Goal: Check status: Check status

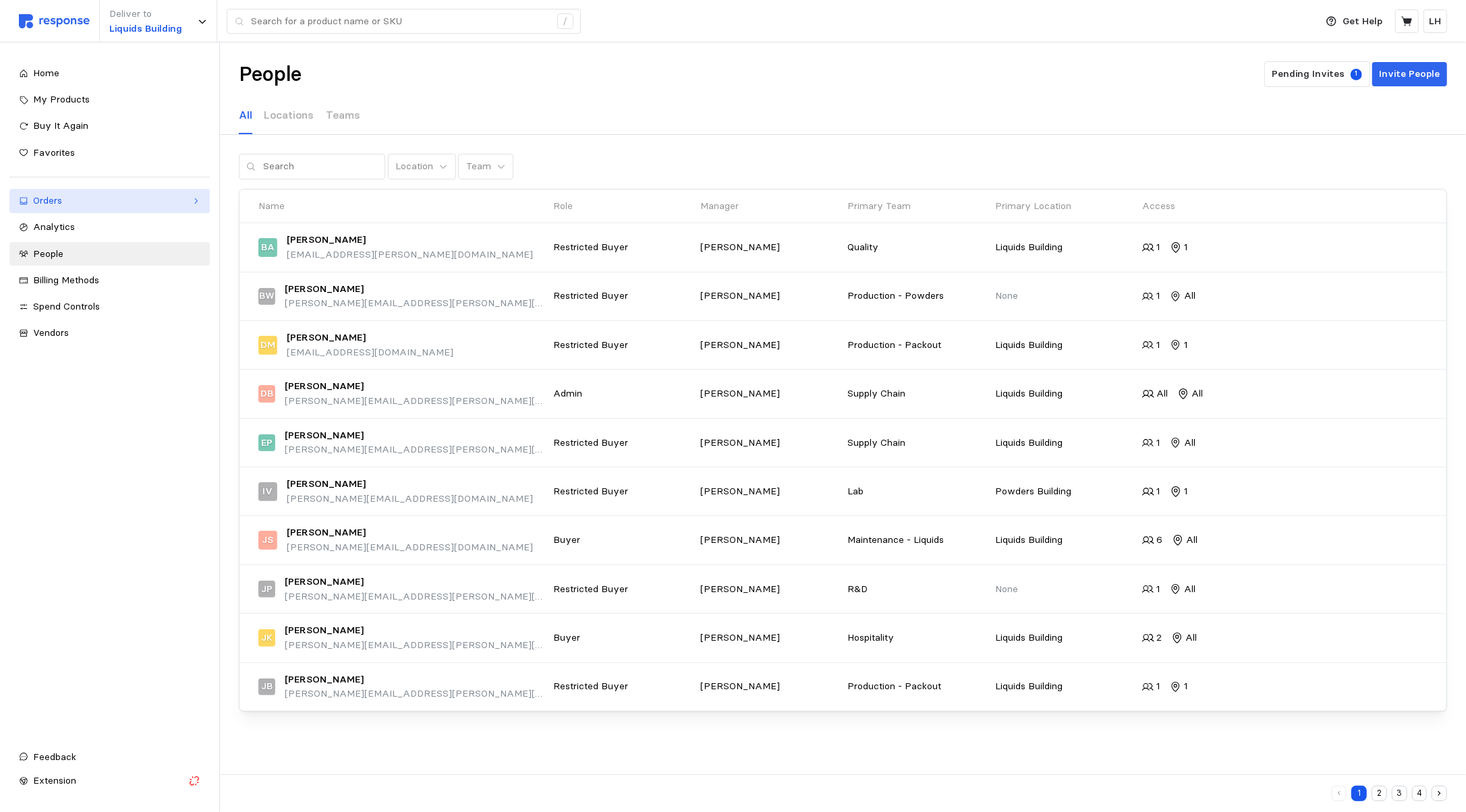
click at [83, 197] on div "Orders" at bounding box center [109, 201] width 153 height 15
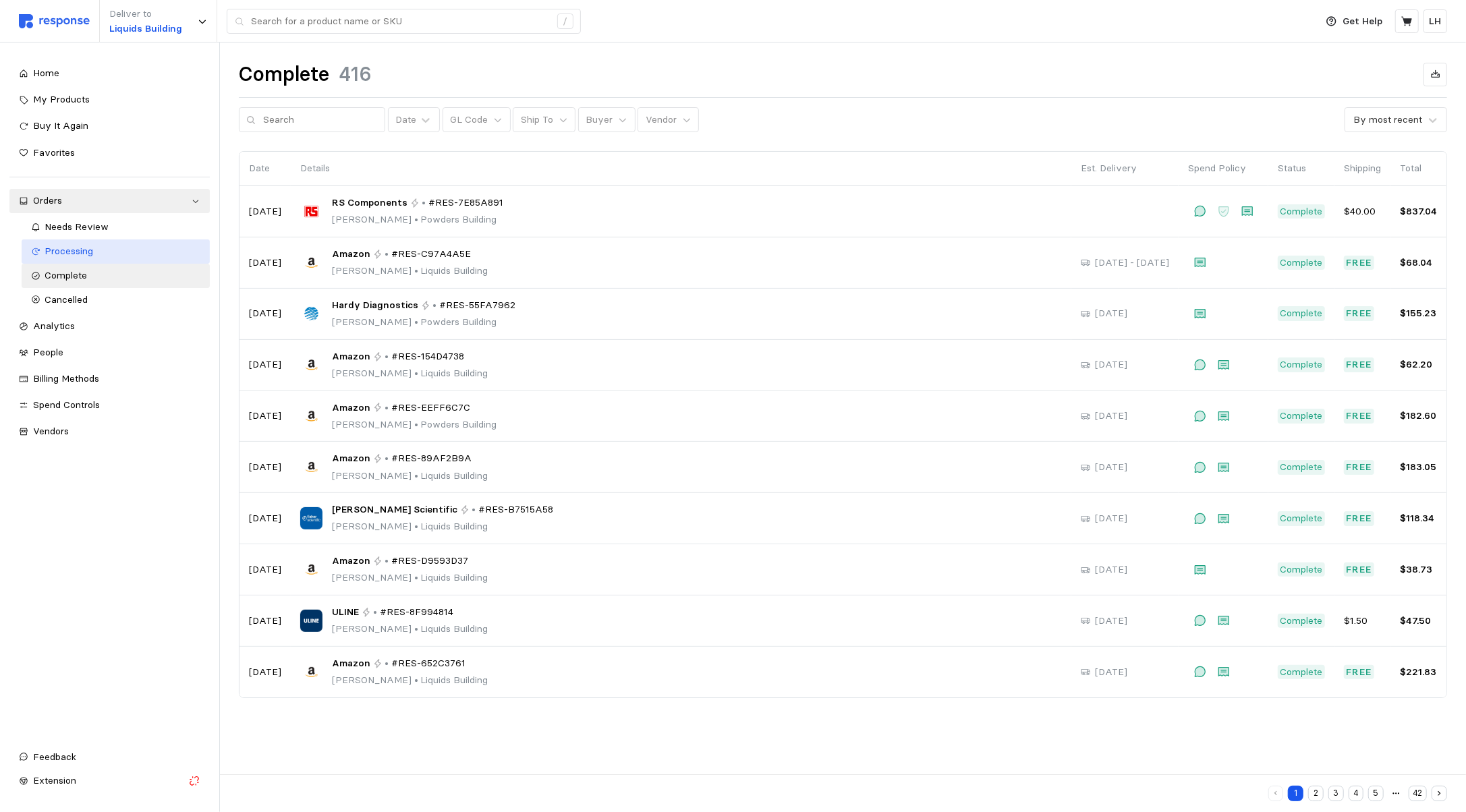
click at [87, 254] on span "Processing" at bounding box center [69, 251] width 48 height 12
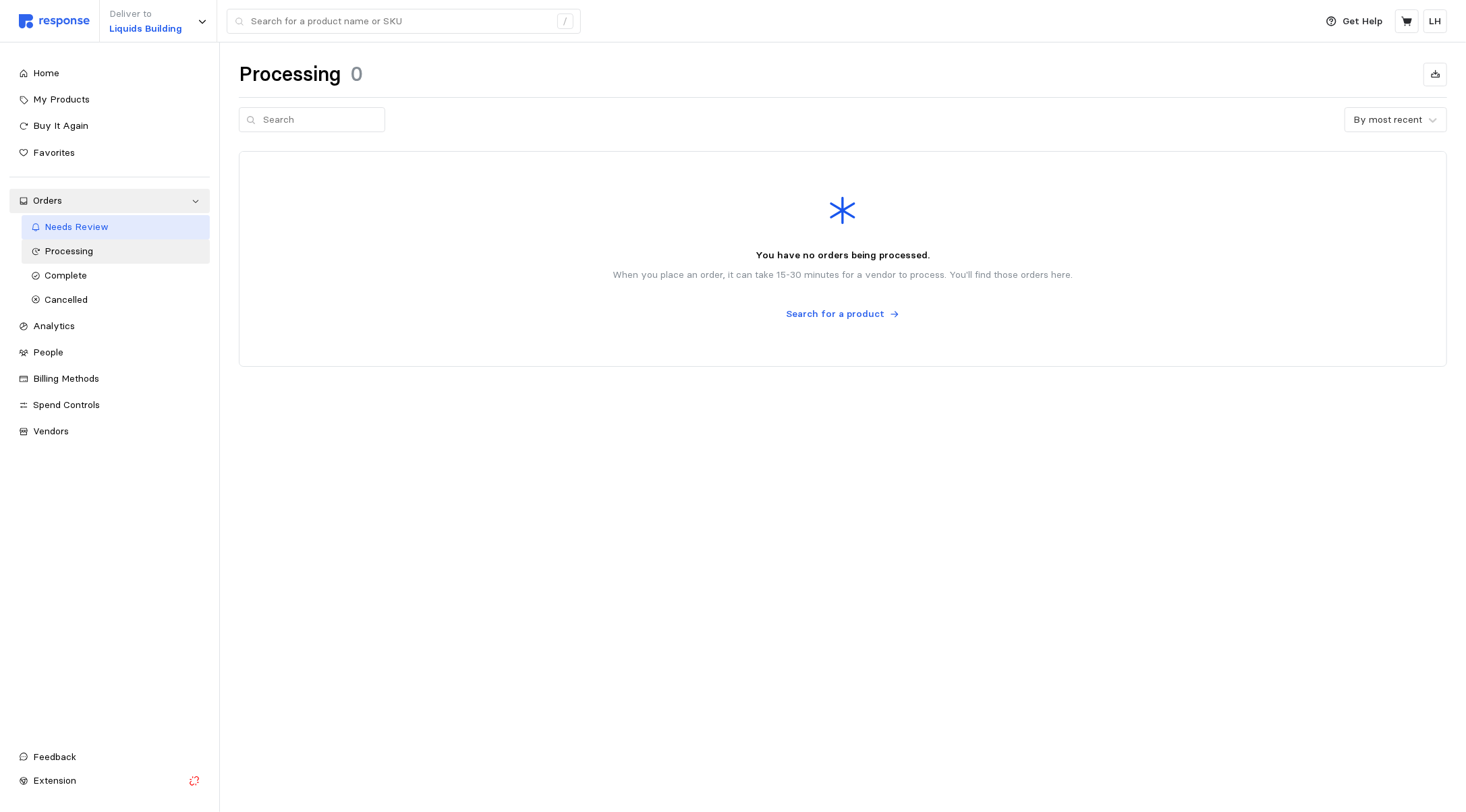
click at [82, 223] on span "Needs Review" at bounding box center [78, 227] width 64 height 12
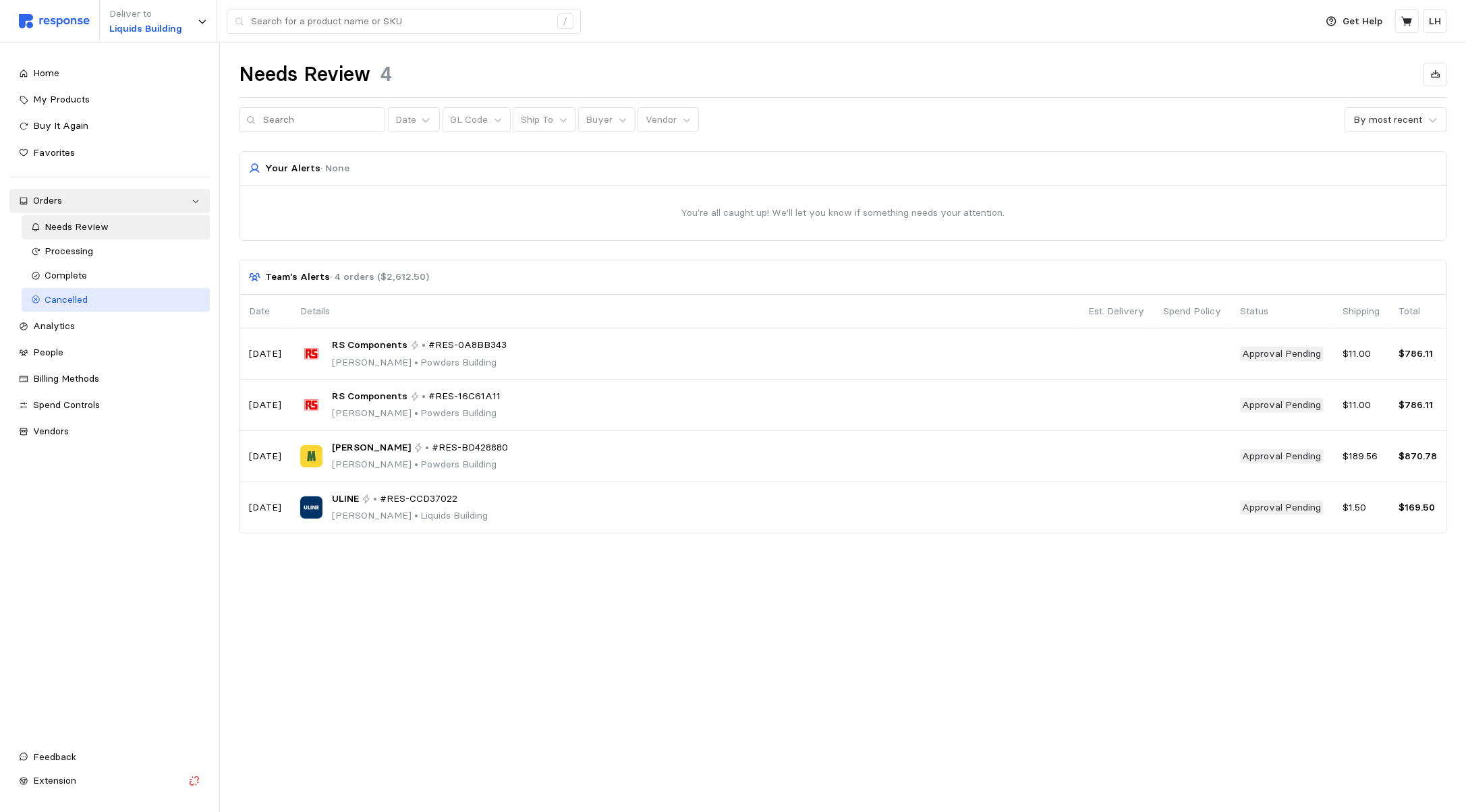
click at [115, 294] on div "Cancelled" at bounding box center [123, 300] width 155 height 15
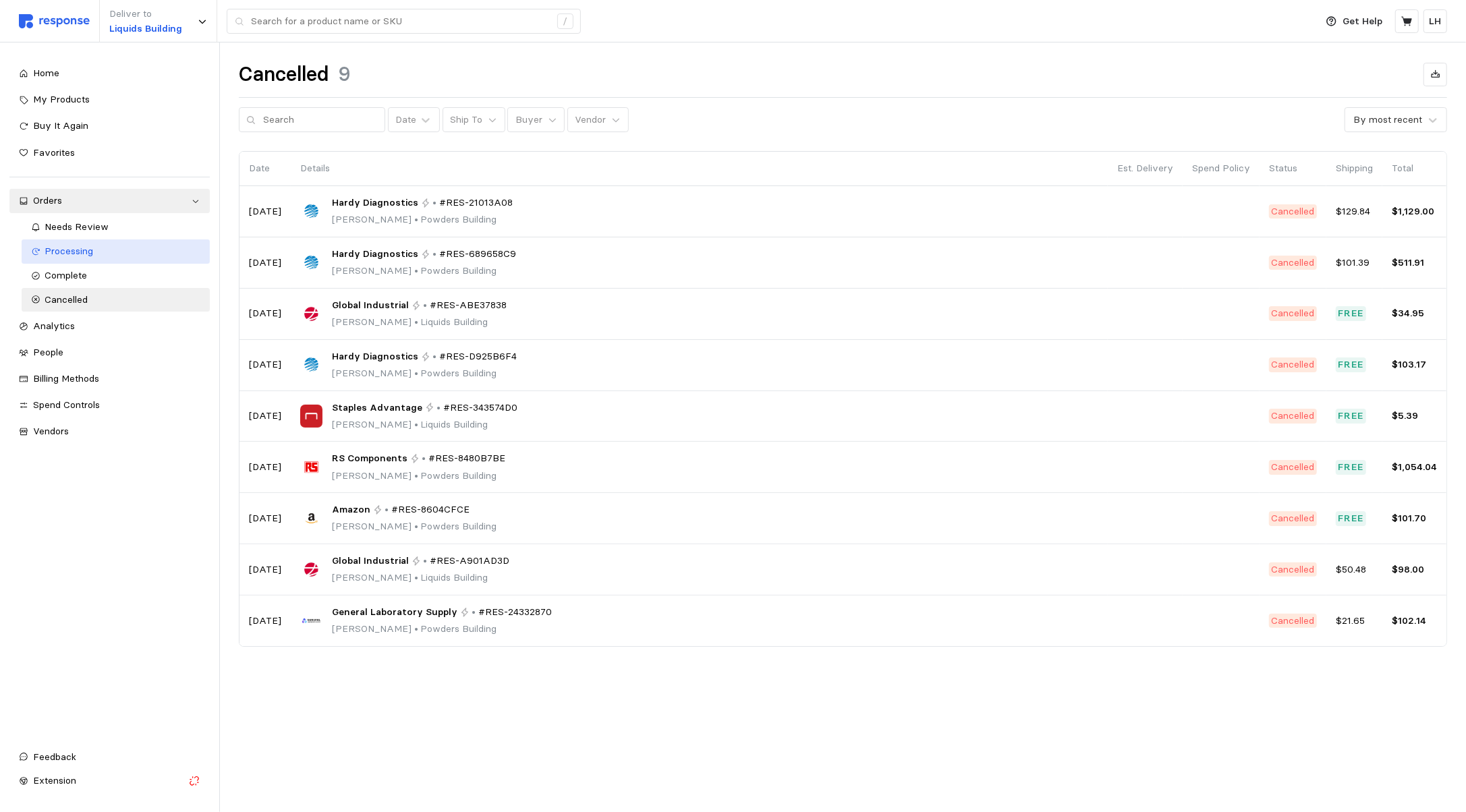
click at [116, 246] on div "Processing" at bounding box center [123, 251] width 155 height 15
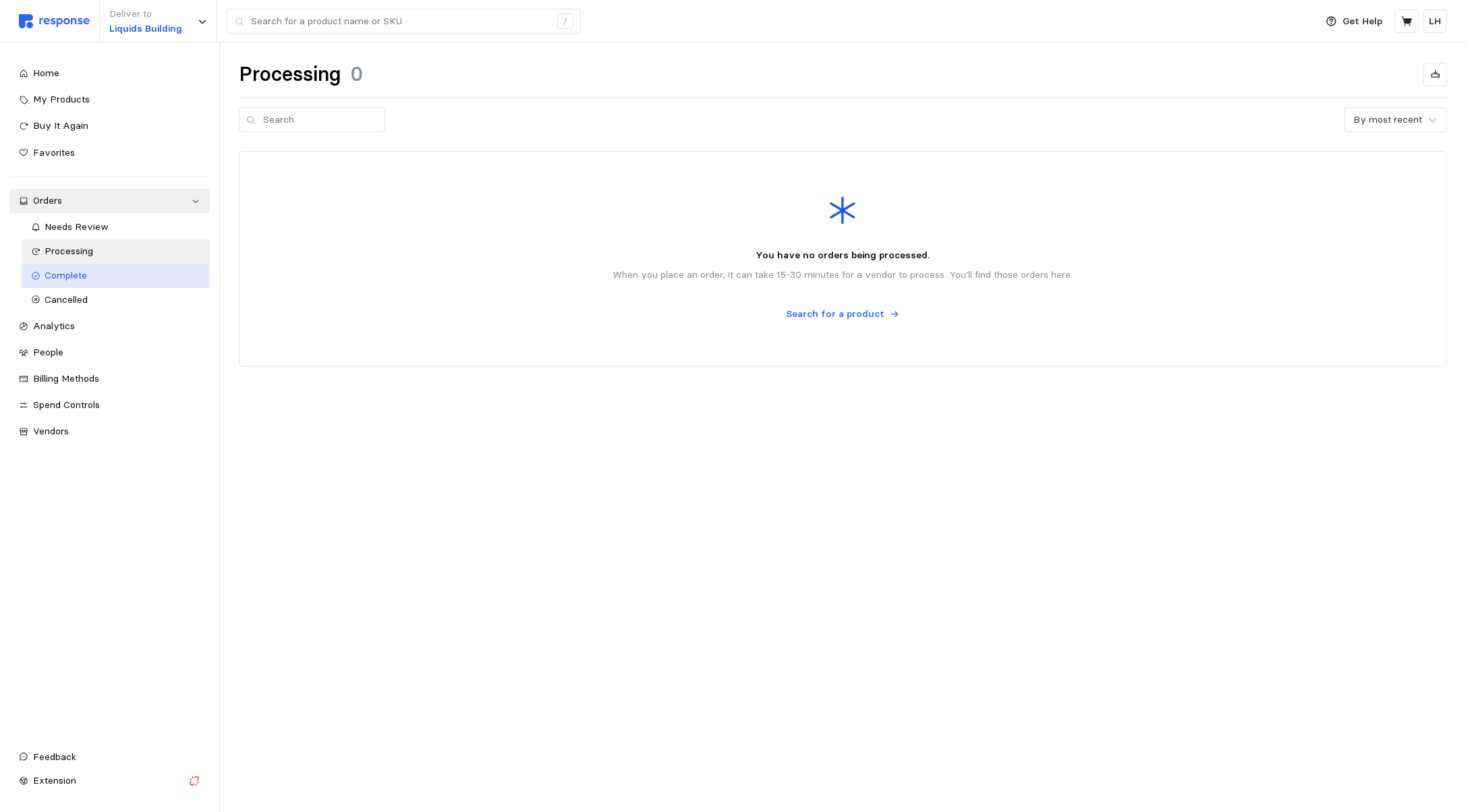
click at [100, 281] on div "Complete" at bounding box center [123, 276] width 155 height 15
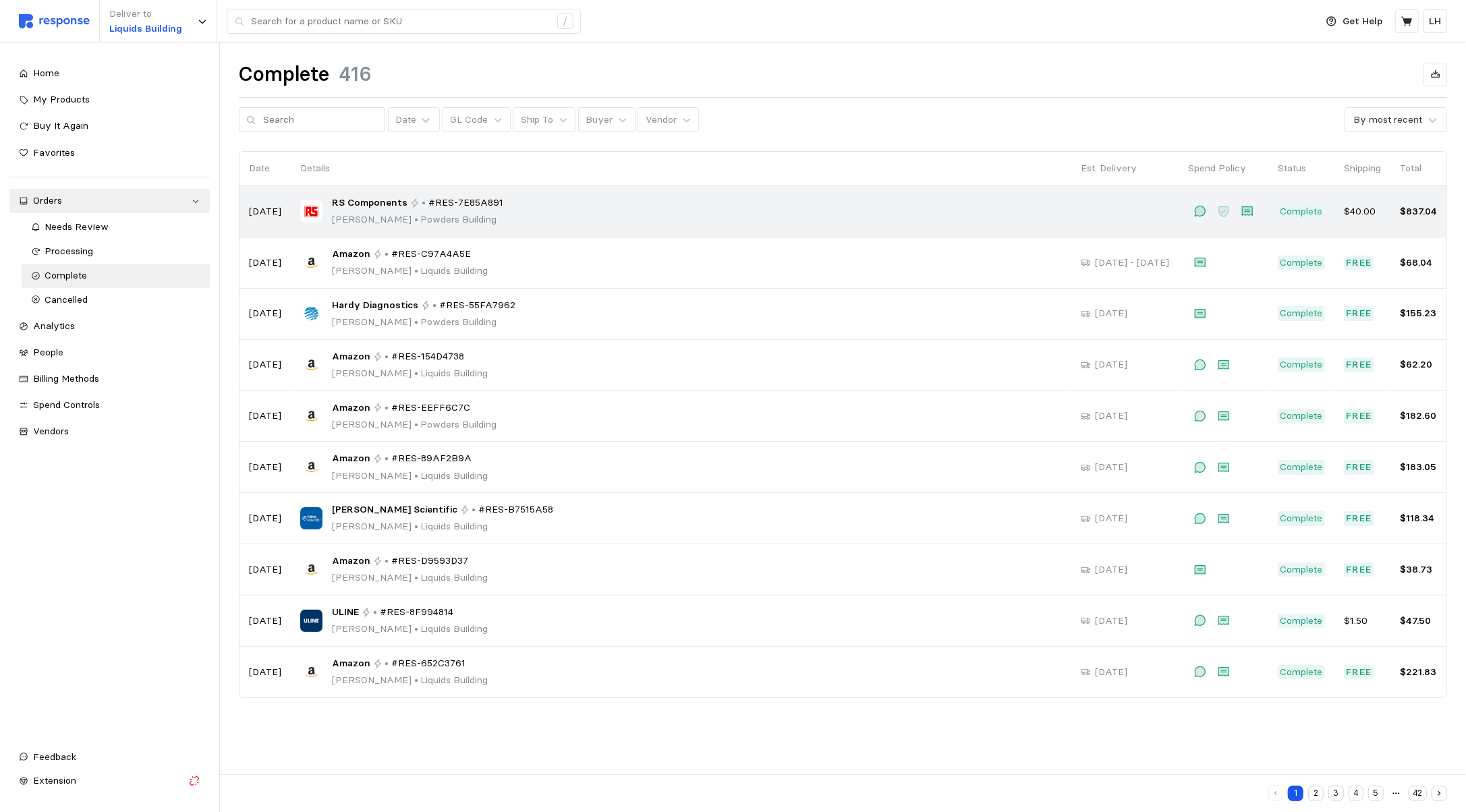
click at [432, 214] on p "Trevor Dew • Powders Building" at bounding box center [417, 220] width 171 height 15
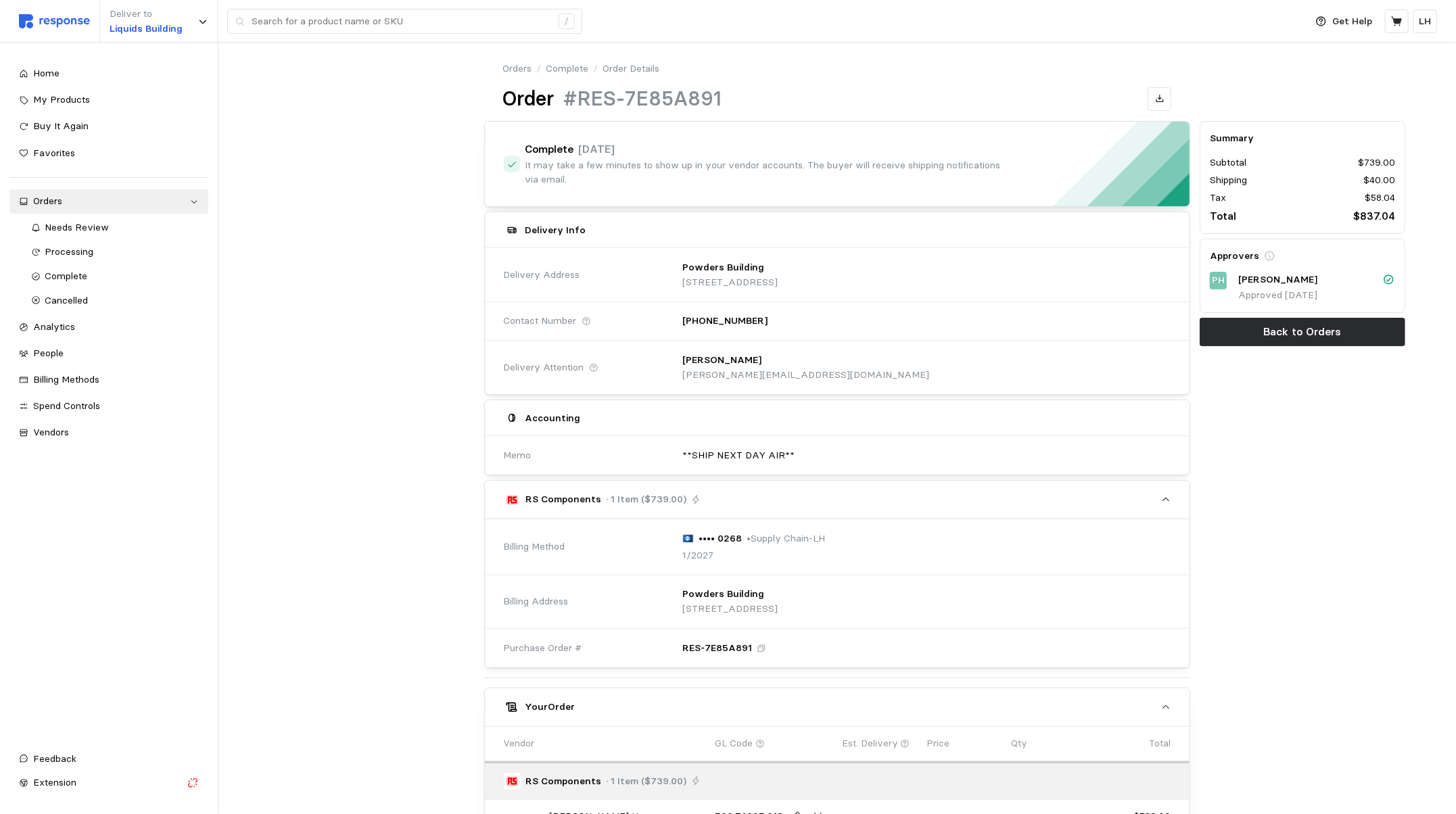
click at [907, 539] on div "•••• 0268 • Supply Chain-LH 1/2027" at bounding box center [922, 547] width 498 height 51
click at [669, 547] on div "•••• 0268 • Supply Chain-LH 1/2027" at bounding box center [922, 547] width 508 height 60
click at [785, 550] on div "•••• 0268 • Supply Chain-LH 1/2027" at bounding box center [754, 547] width 144 height 32
click at [71, 373] on span "Billing Methods" at bounding box center [66, 379] width 66 height 12
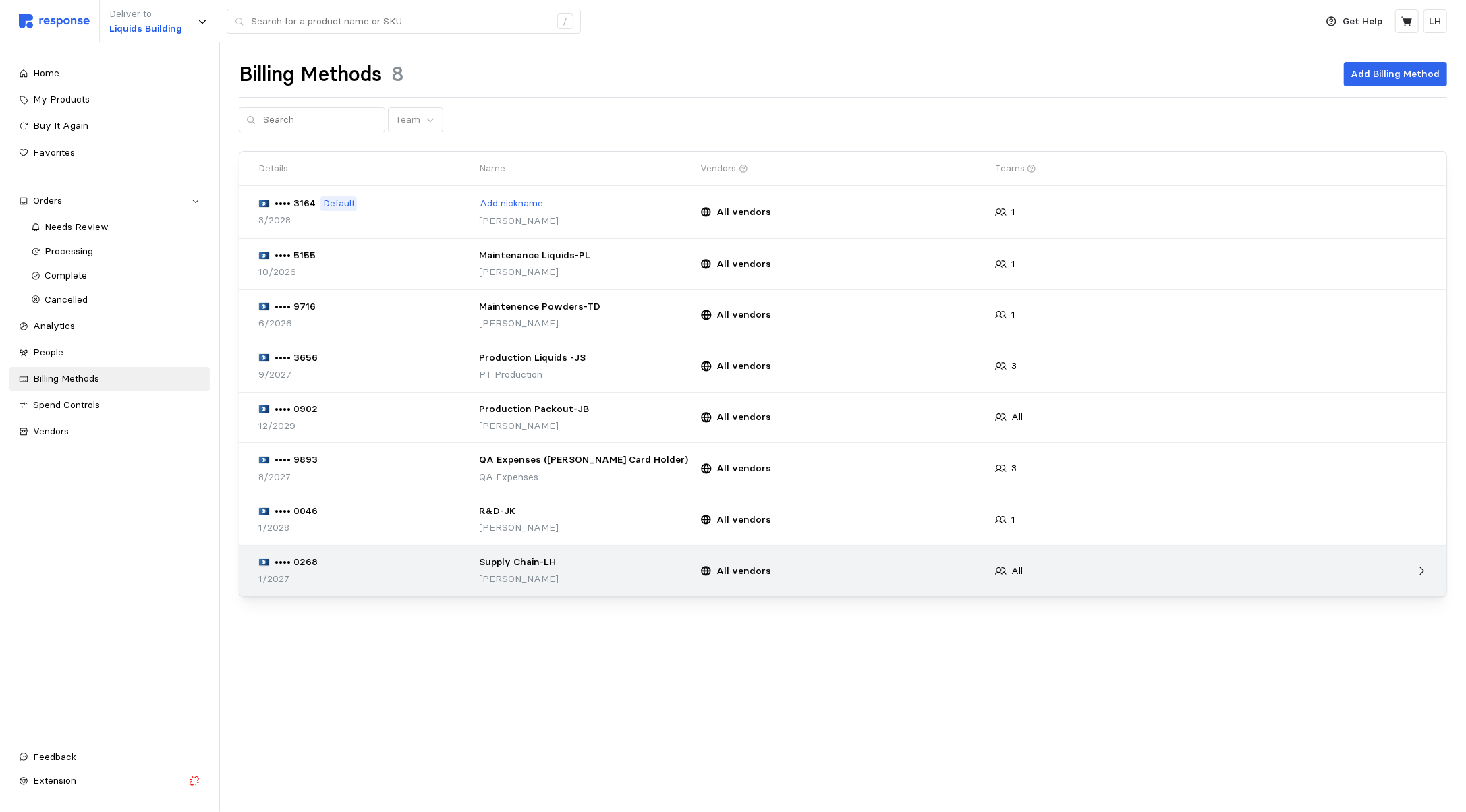
click at [1024, 579] on div "All" at bounding box center [1138, 571] width 295 height 24
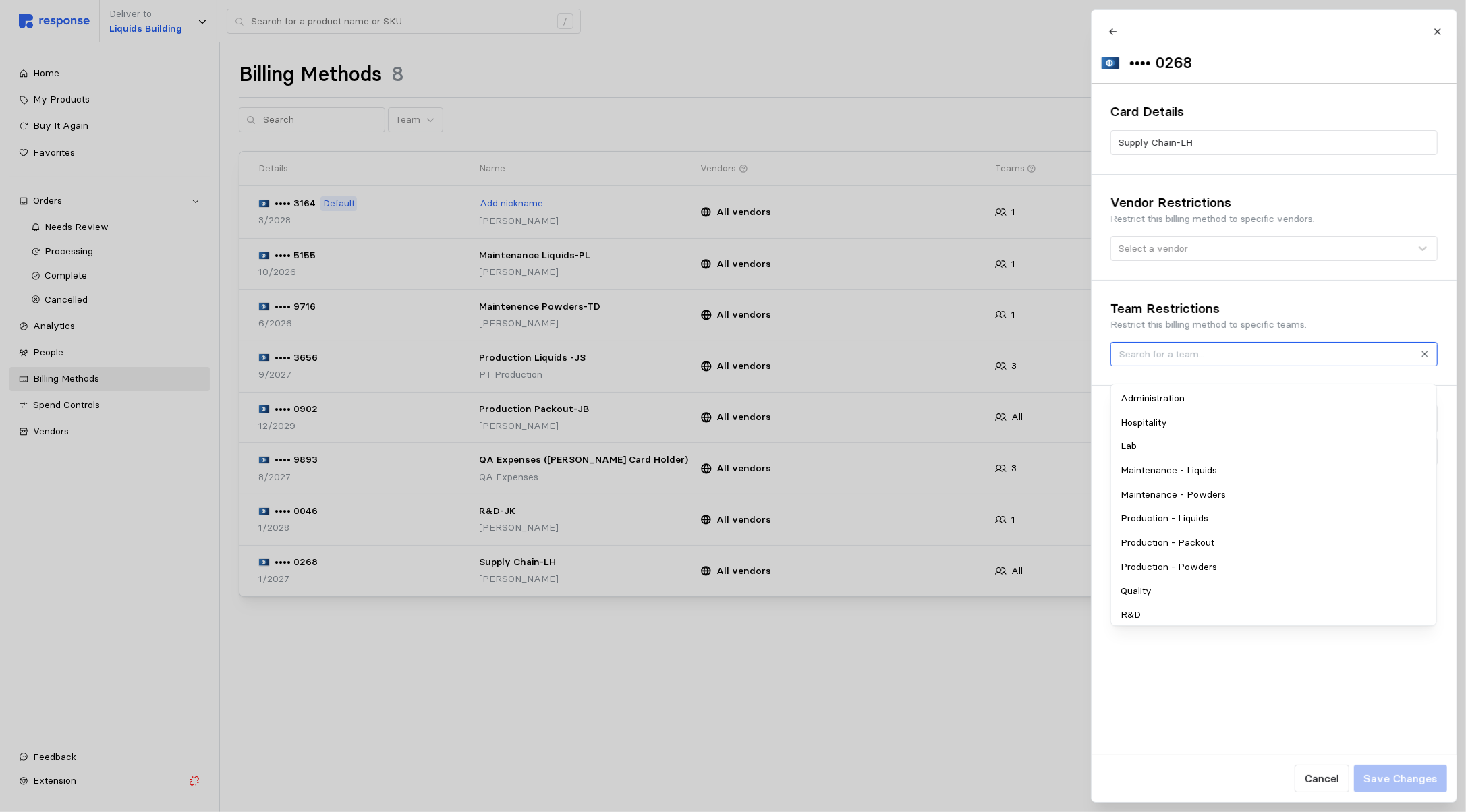
click at [1310, 362] on input "text" at bounding box center [1266, 354] width 293 height 15
type input "supplo"
drag, startPoint x: 1168, startPoint y: 397, endPoint x: 1158, endPoint y: 405, distance: 12.8
click at [1158, 405] on div "Supply Chain" at bounding box center [1274, 398] width 320 height 24
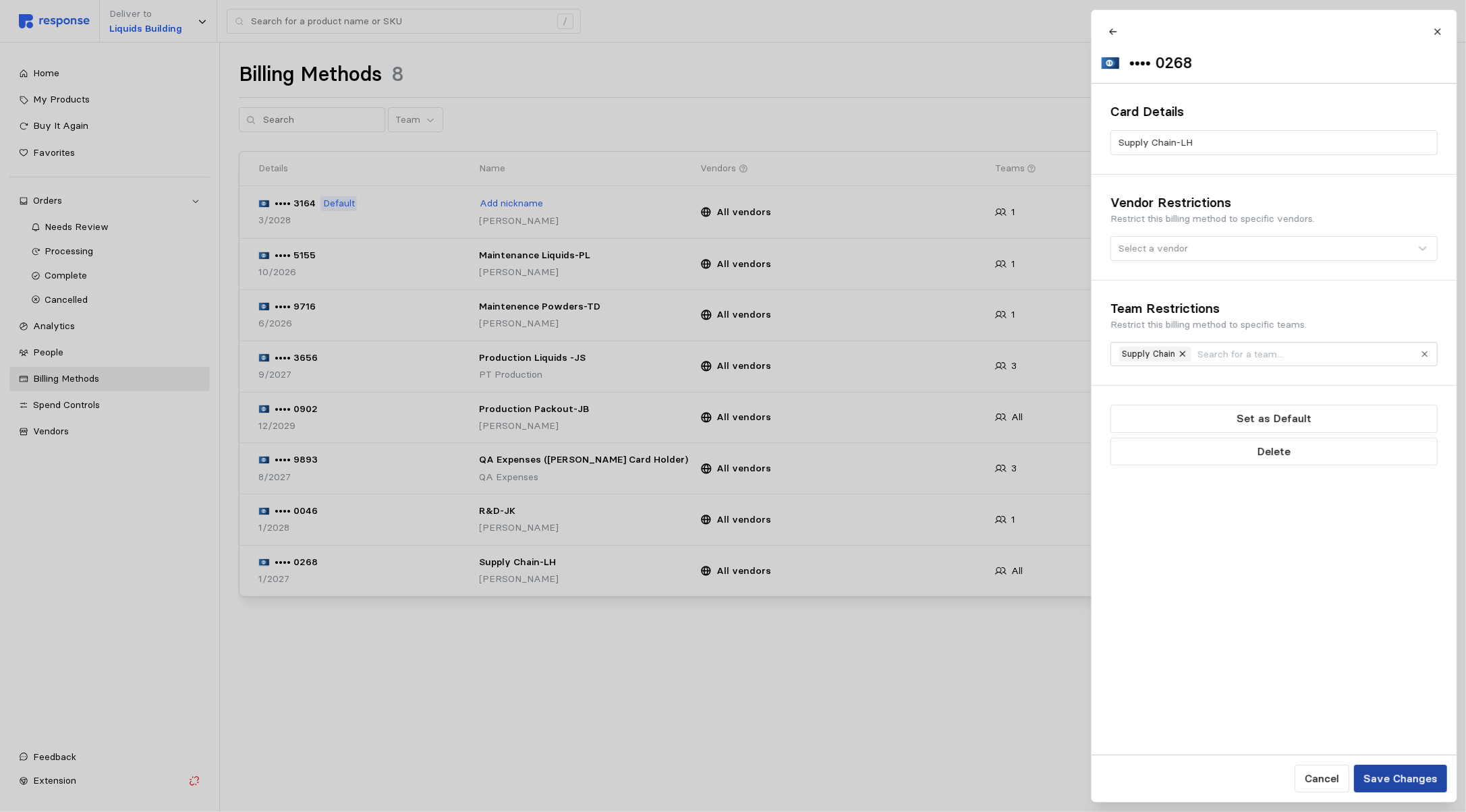
click at [1409, 769] on button "Save Changes" at bounding box center [1399, 779] width 93 height 28
click at [1399, 781] on p "Save Changes" at bounding box center [1400, 778] width 75 height 17
click at [1391, 778] on p "Save Changes" at bounding box center [1400, 778] width 75 height 17
click at [1398, 774] on p "Save Changes" at bounding box center [1400, 778] width 75 height 17
click at [781, 686] on div at bounding box center [733, 406] width 1466 height 812
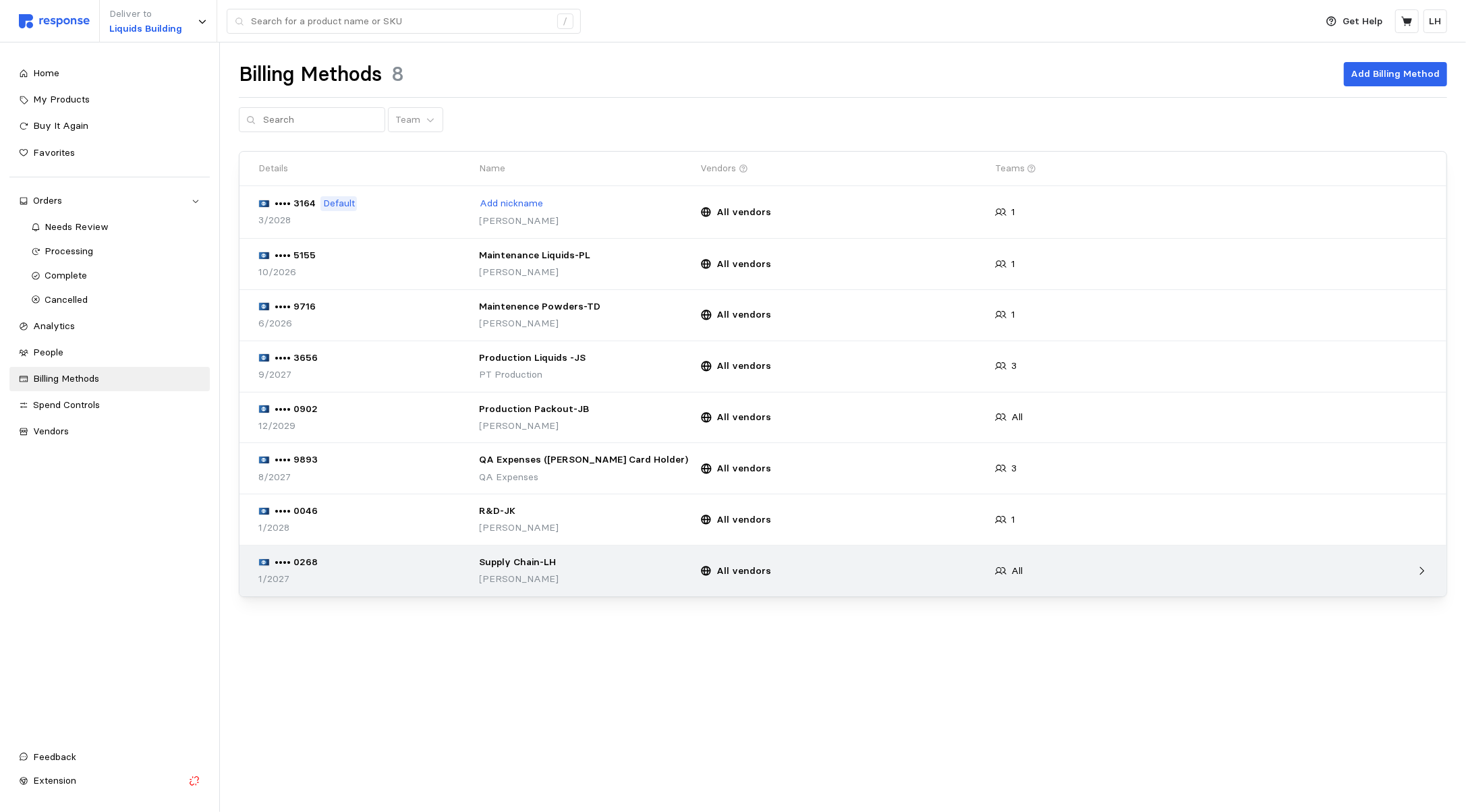
click at [516, 564] on p "Supply Chain-LH" at bounding box center [586, 563] width 212 height 15
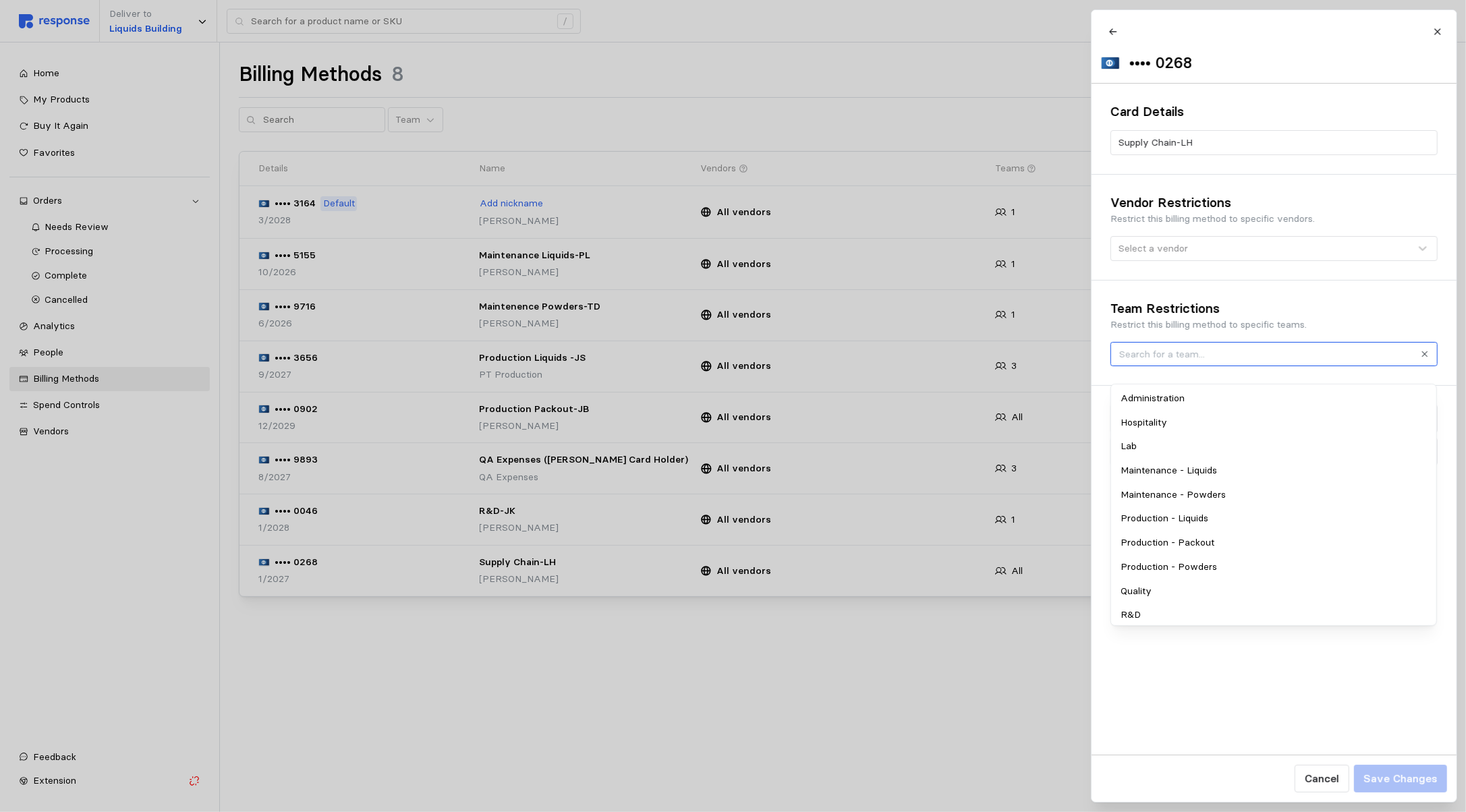
click at [1208, 362] on input "text" at bounding box center [1266, 354] width 293 height 15
type input "su"
click at [1179, 399] on div "Supply Chain" at bounding box center [1274, 398] width 320 height 24
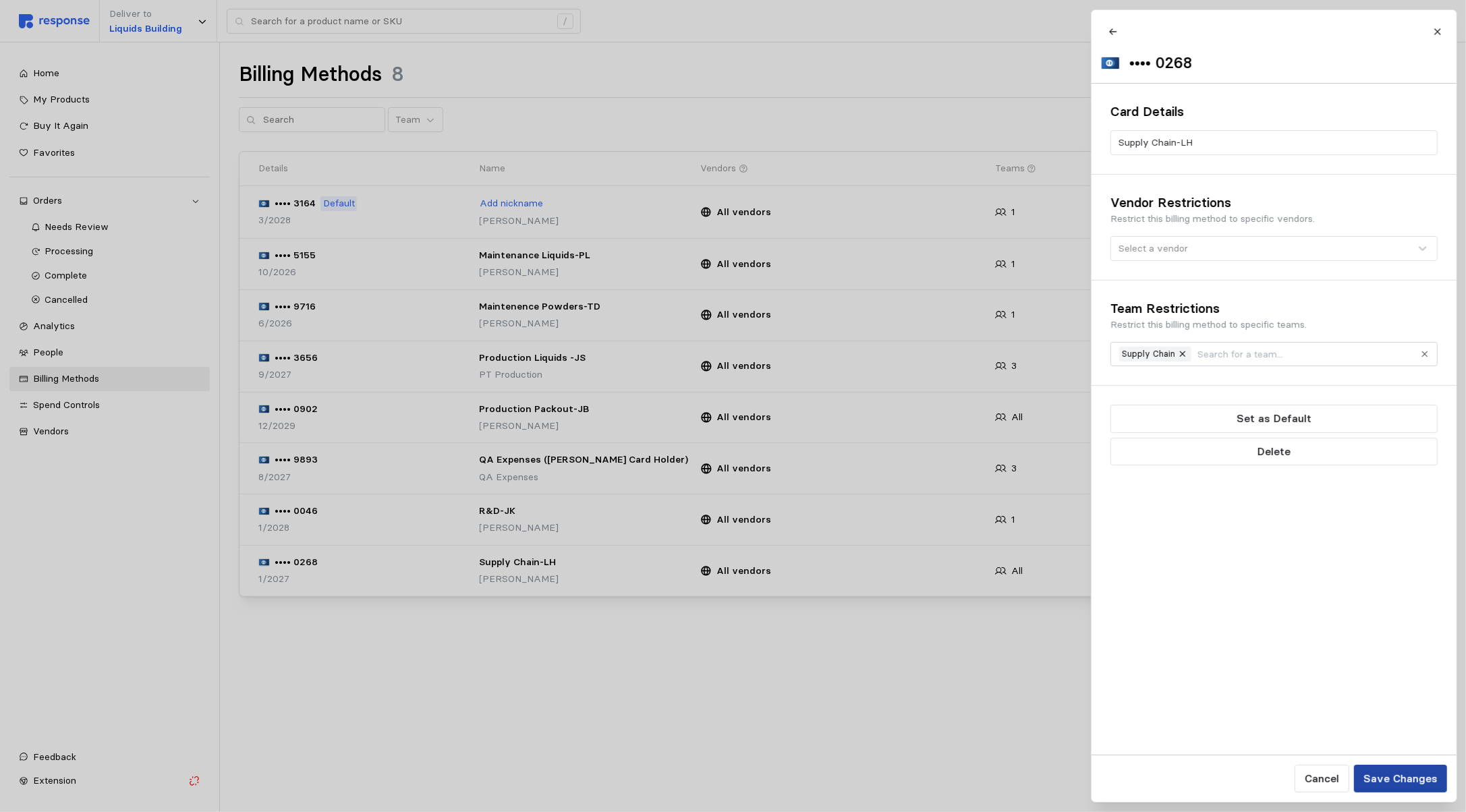
click at [1428, 778] on p "Save Changes" at bounding box center [1400, 778] width 75 height 17
click at [1043, 670] on div at bounding box center [733, 406] width 1466 height 812
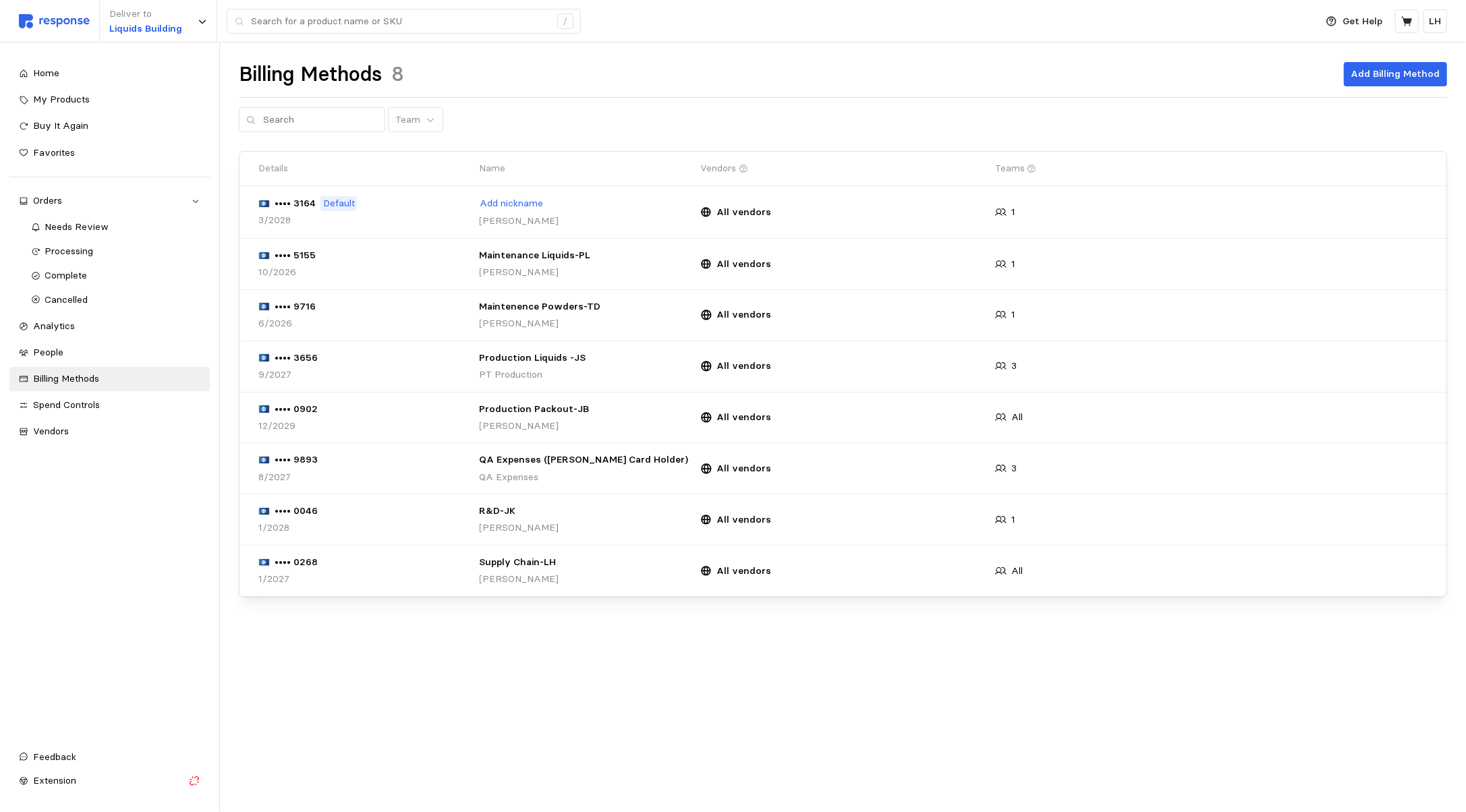
drag, startPoint x: 961, startPoint y: 637, endPoint x: 411, endPoint y: 616, distance: 550.4
click at [942, 637] on div "Billing Methods 8 Add Billing Method Team Details Name Vendors Teams •••• 3164 …" at bounding box center [843, 348] width 1246 height 611
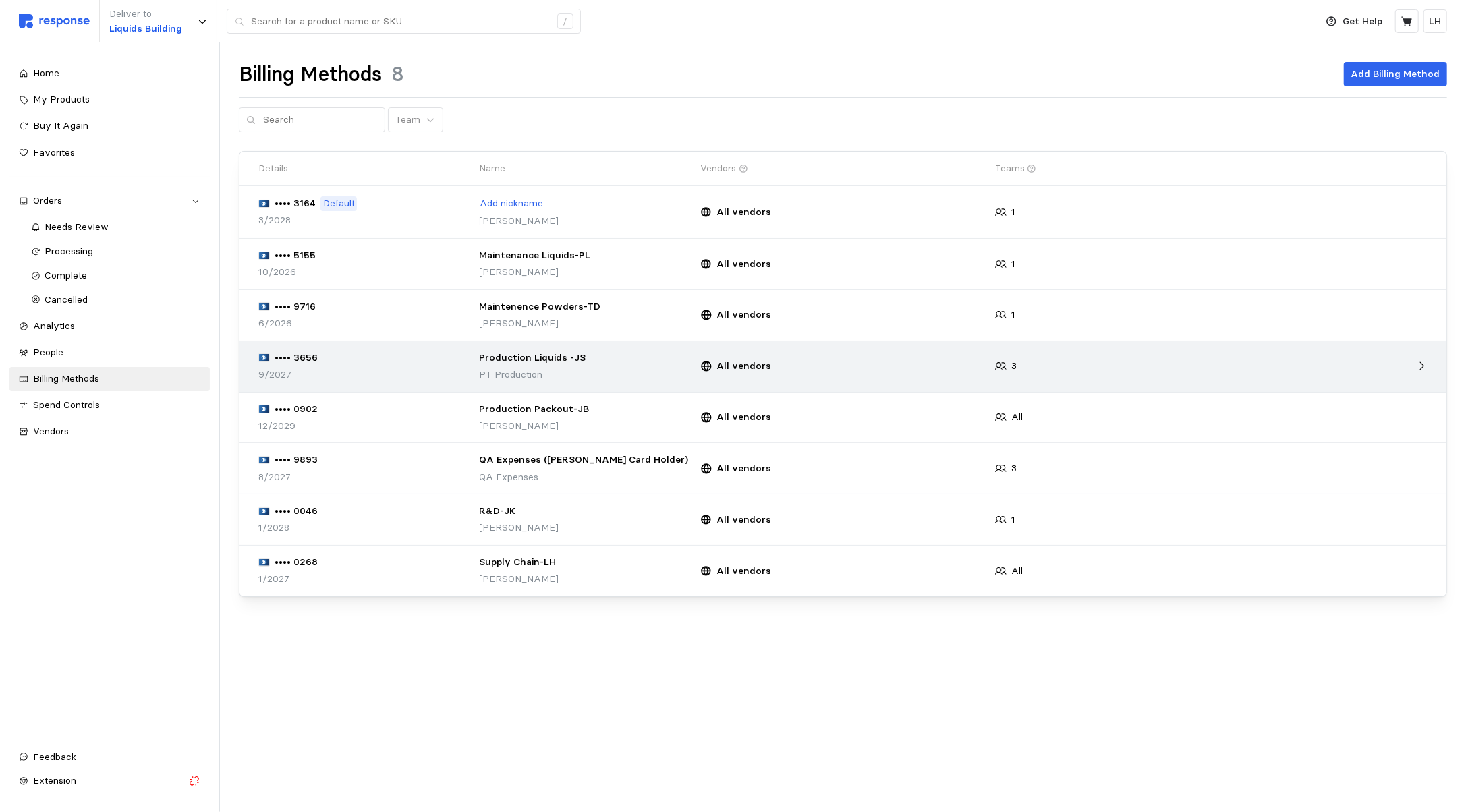
click at [1423, 370] on icon at bounding box center [1423, 366] width 4 height 8
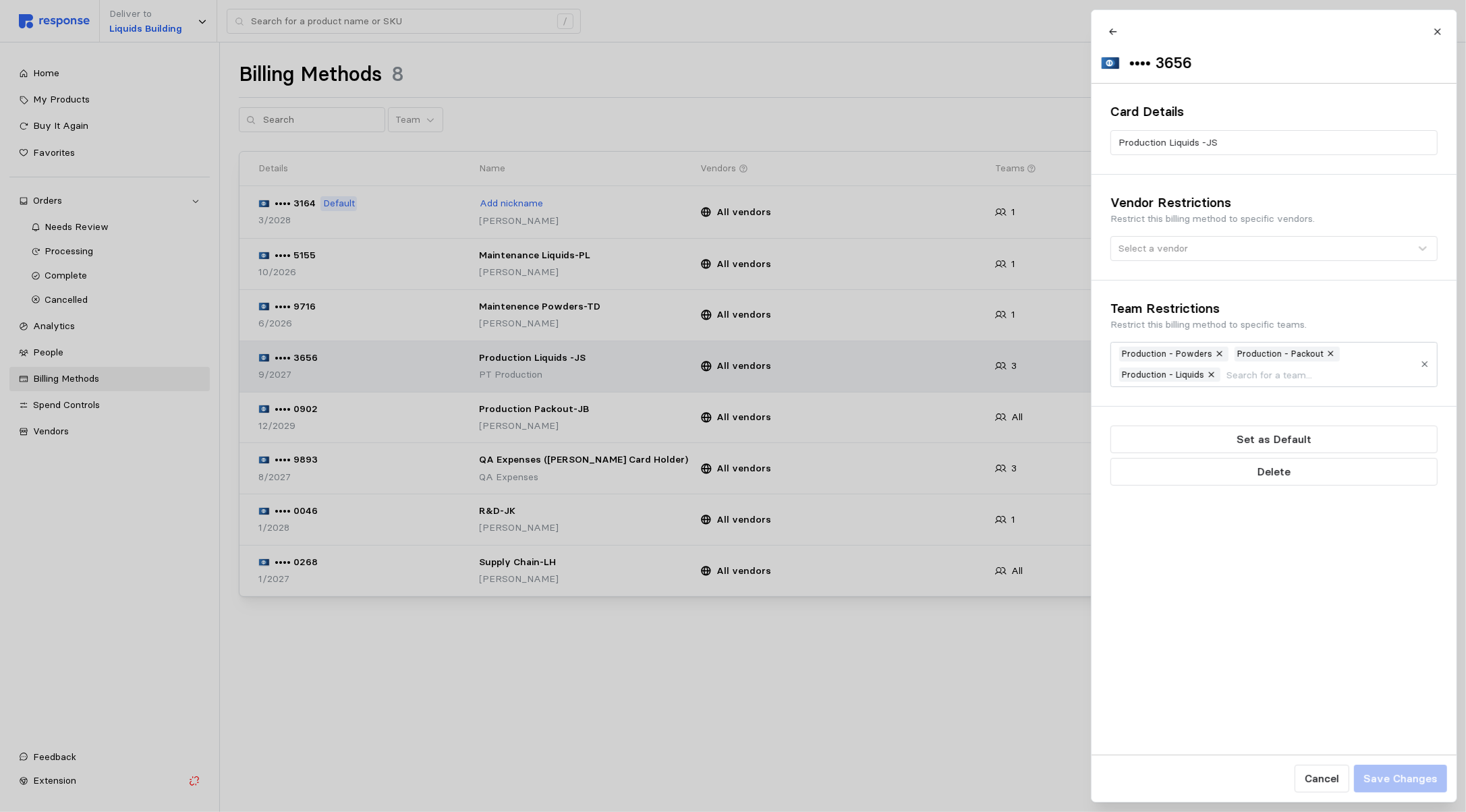
click at [559, 689] on div at bounding box center [733, 406] width 1466 height 812
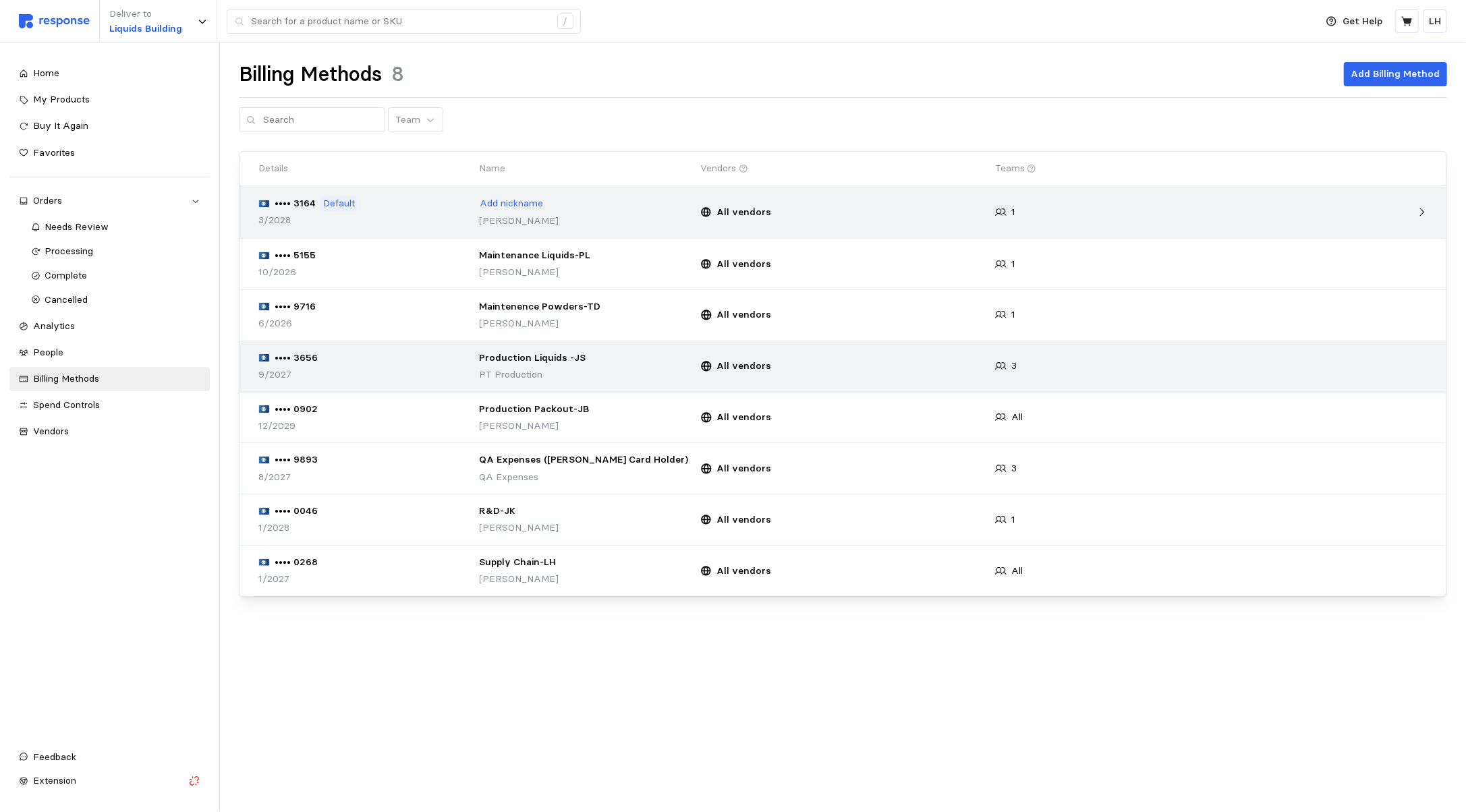
click at [1421, 205] on div at bounding box center [1359, 213] width 147 height 22
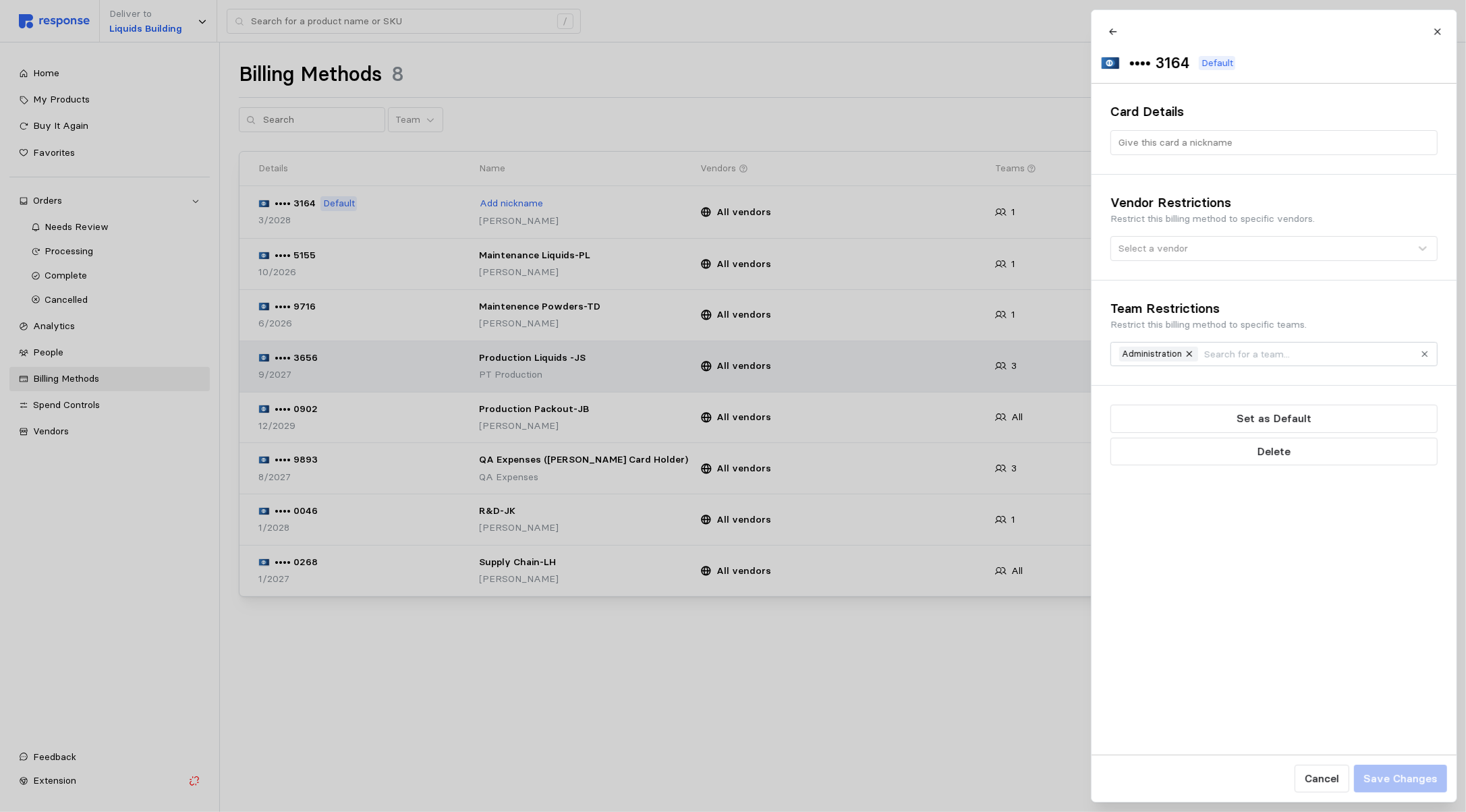
click at [829, 708] on div at bounding box center [733, 406] width 1466 height 812
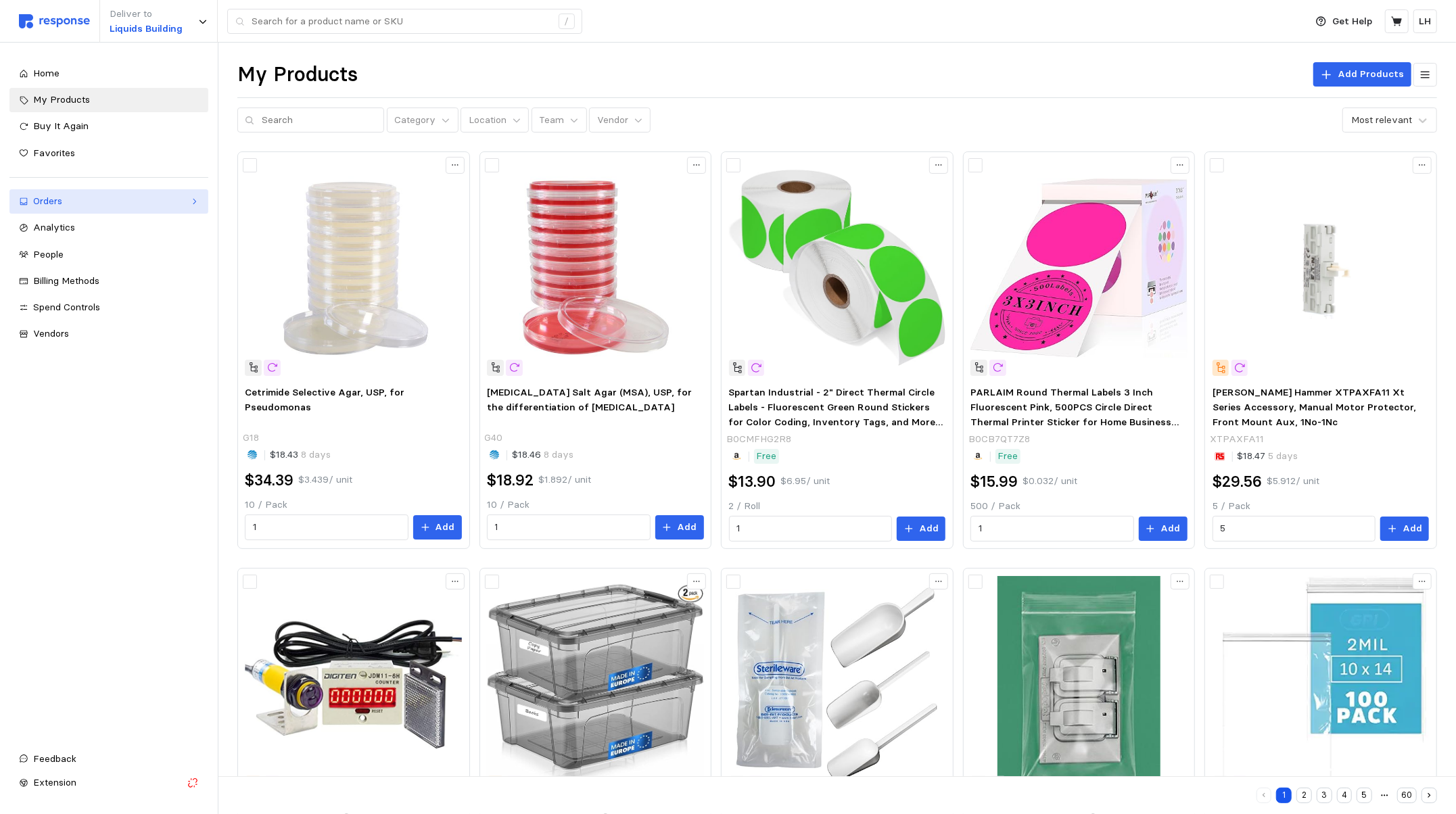
click at [63, 201] on div "Orders" at bounding box center [108, 201] width 152 height 15
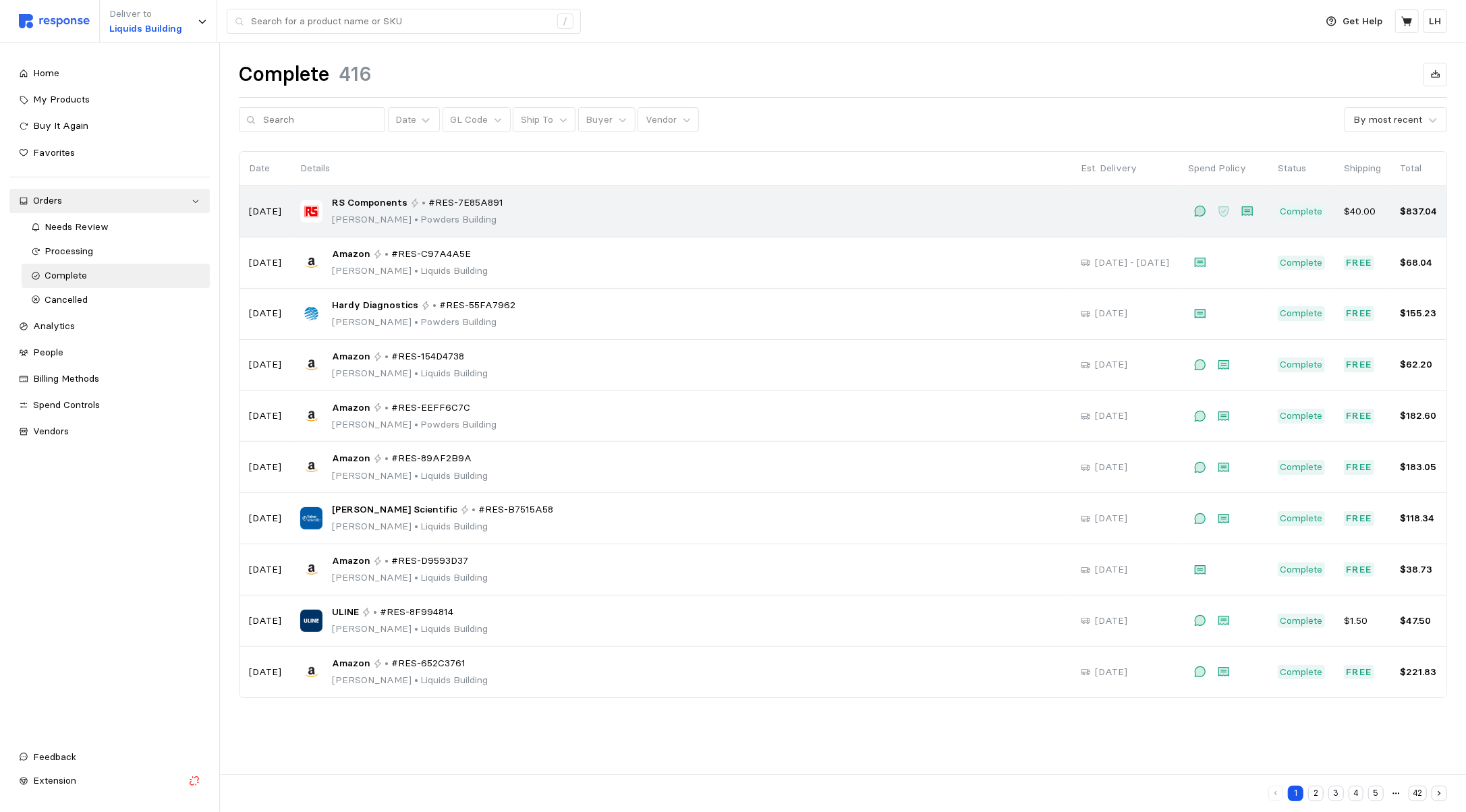
click at [675, 197] on div "RS Components • #RES-7E85A891 [PERSON_NAME] • [GEOGRAPHIC_DATA]" at bounding box center [681, 211] width 762 height 31
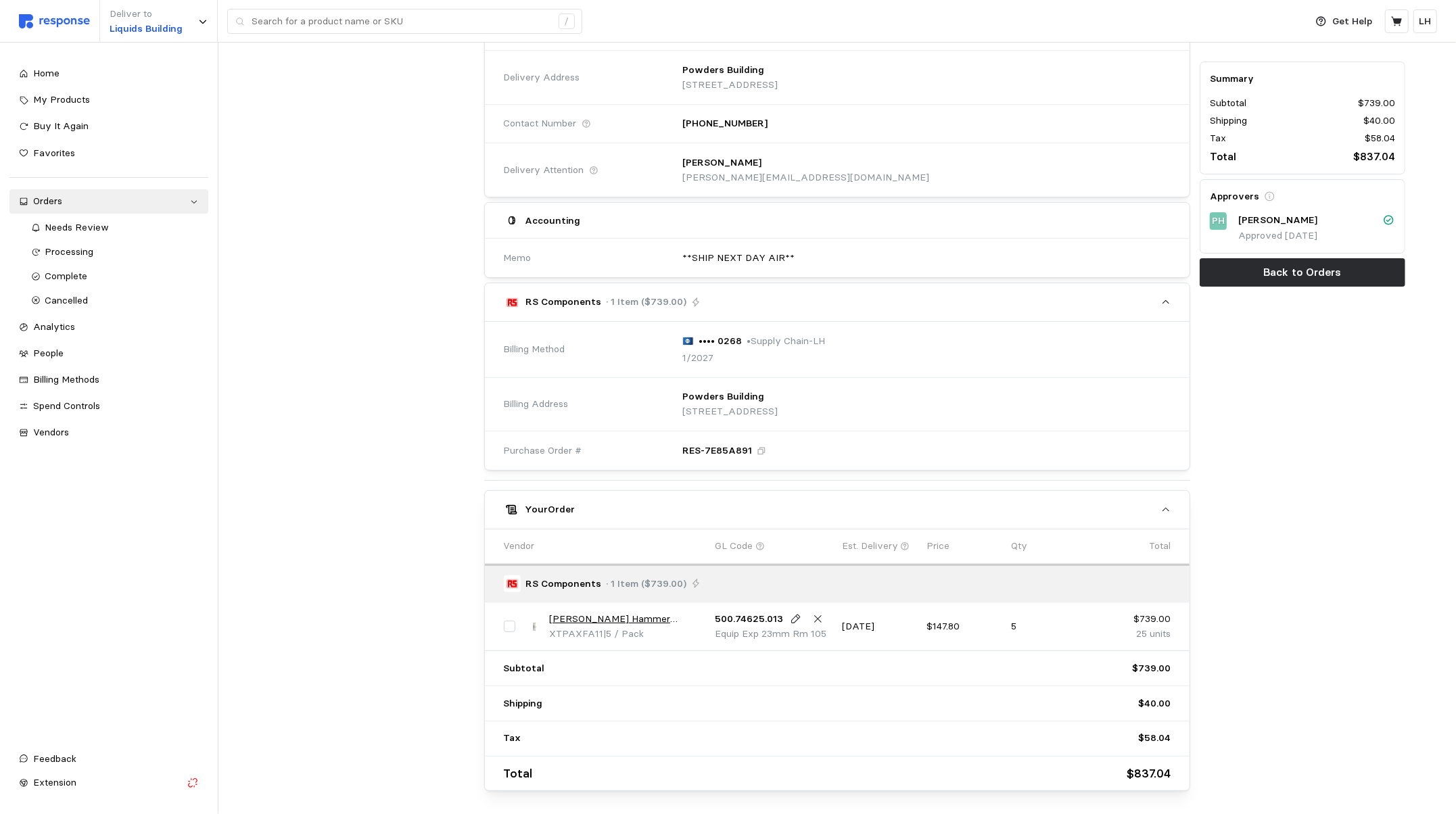
scroll to position [256, 0]
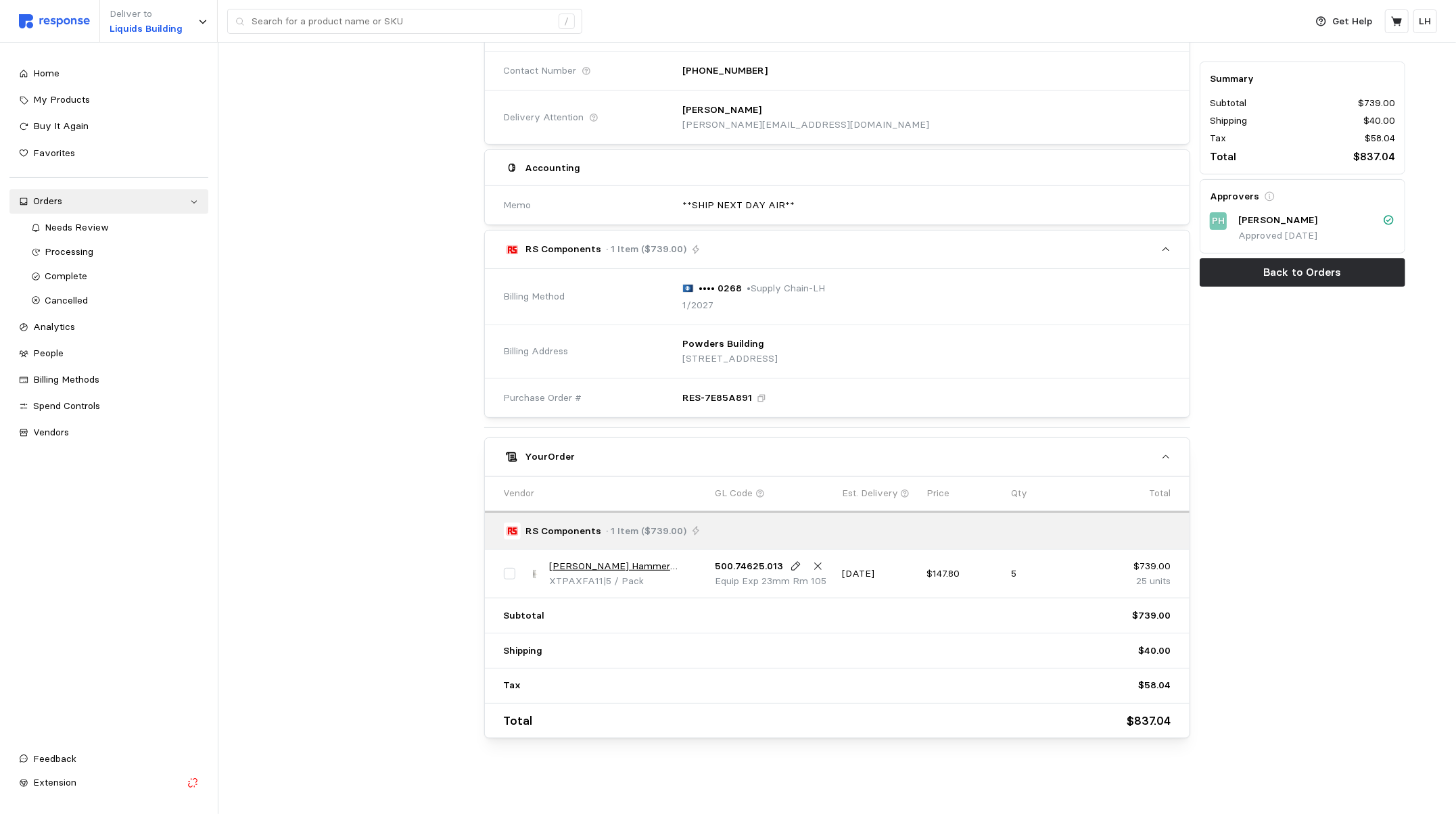
click at [555, 248] on p "RS Components" at bounding box center [563, 249] width 75 height 15
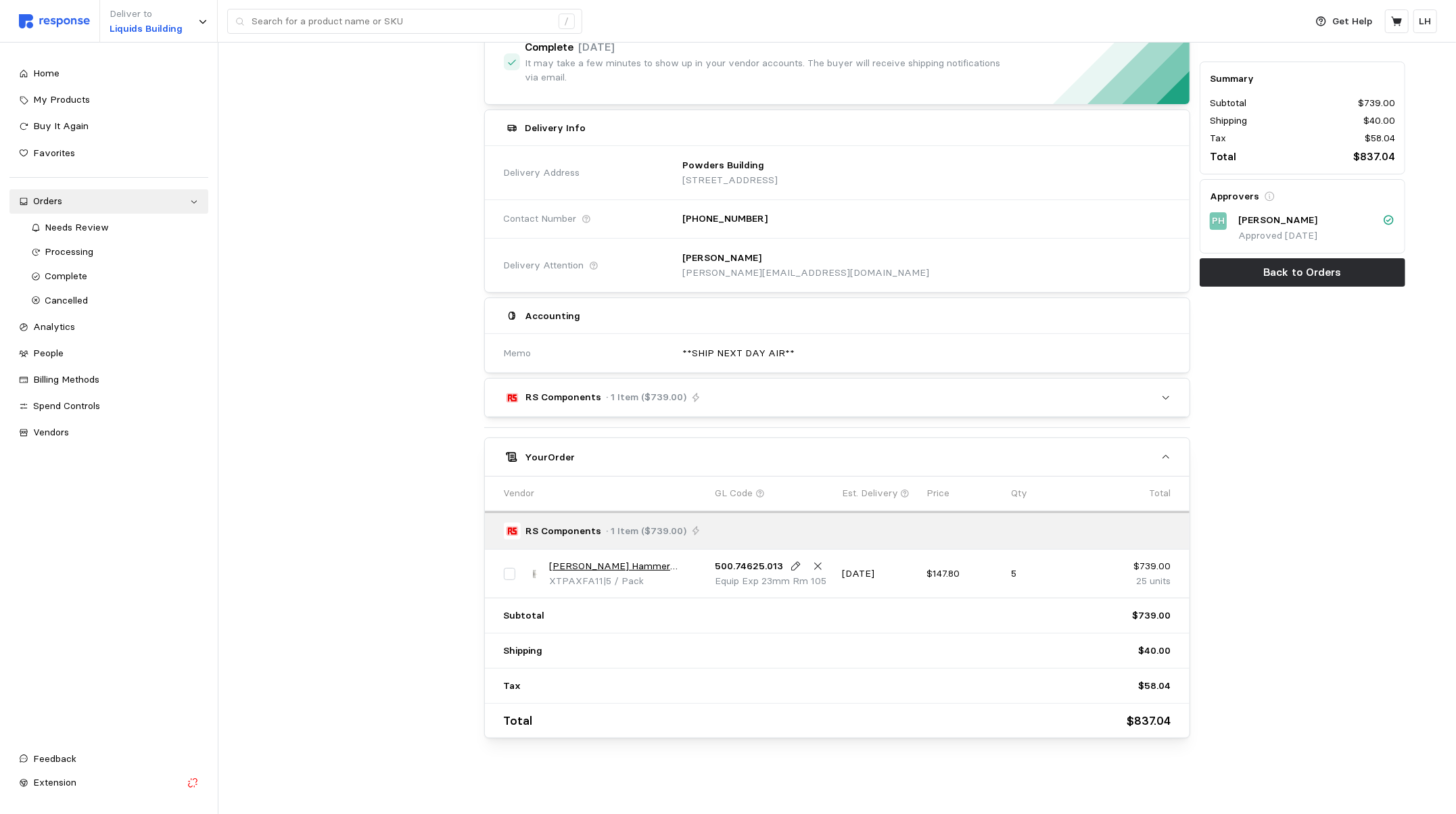
scroll to position [107, 0]
click at [541, 393] on p "RS Components" at bounding box center [563, 397] width 75 height 15
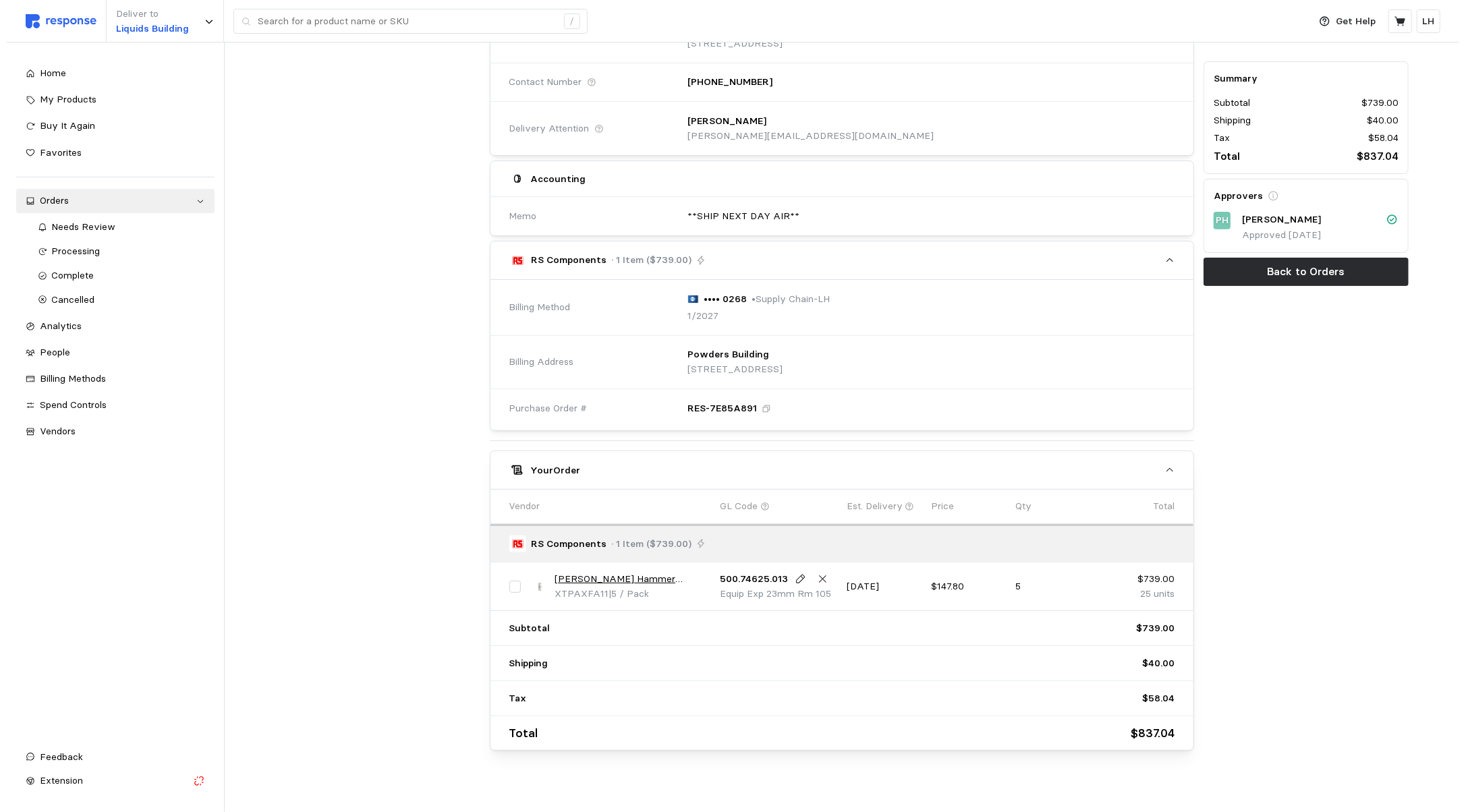
scroll to position [255, 0]
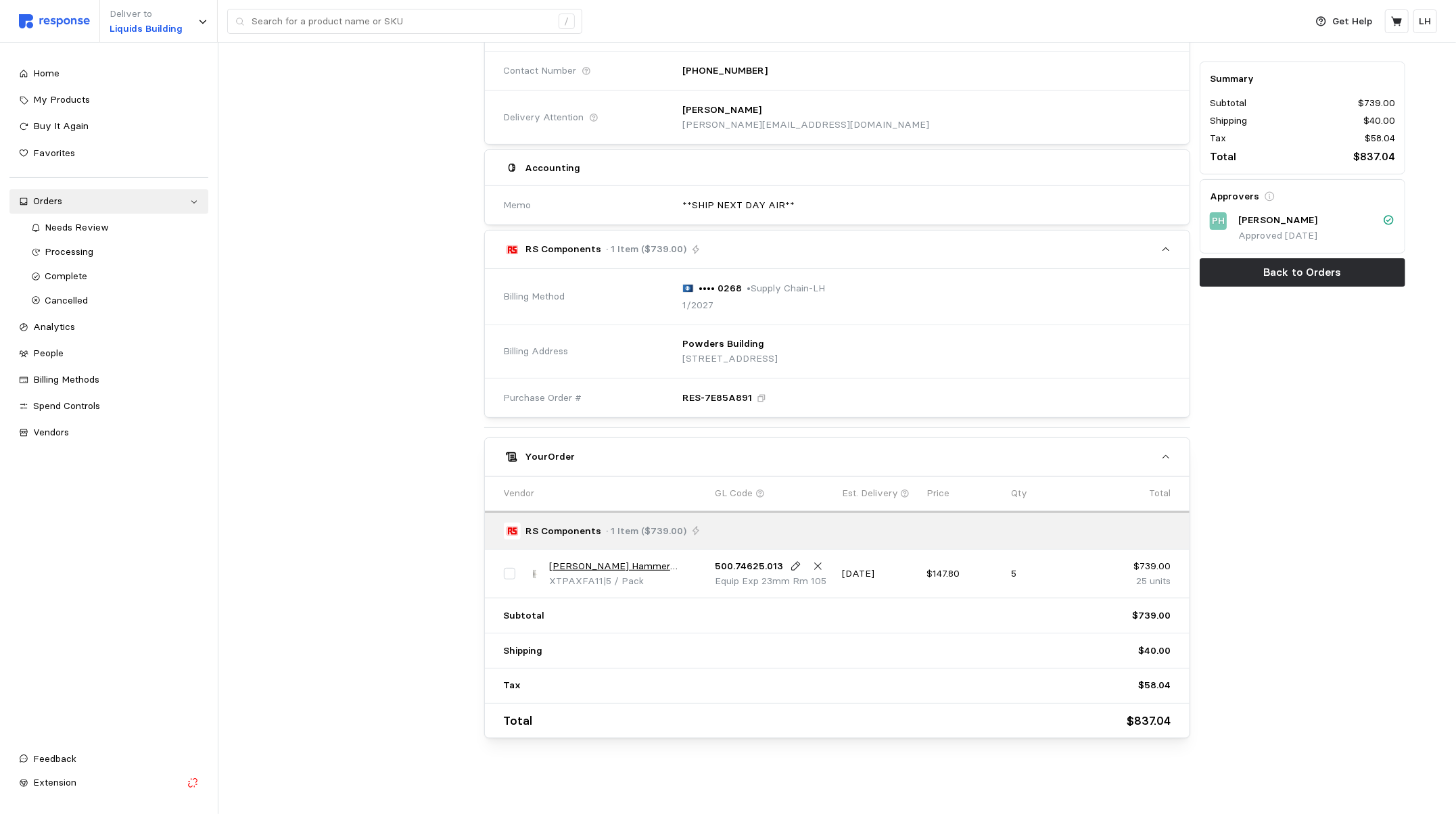
click at [614, 563] on link "[PERSON_NAME] Hammer XTPAXFA11 Xt Series Accessory, Manual Motor Protector, Fro…" at bounding box center [627, 566] width 156 height 15
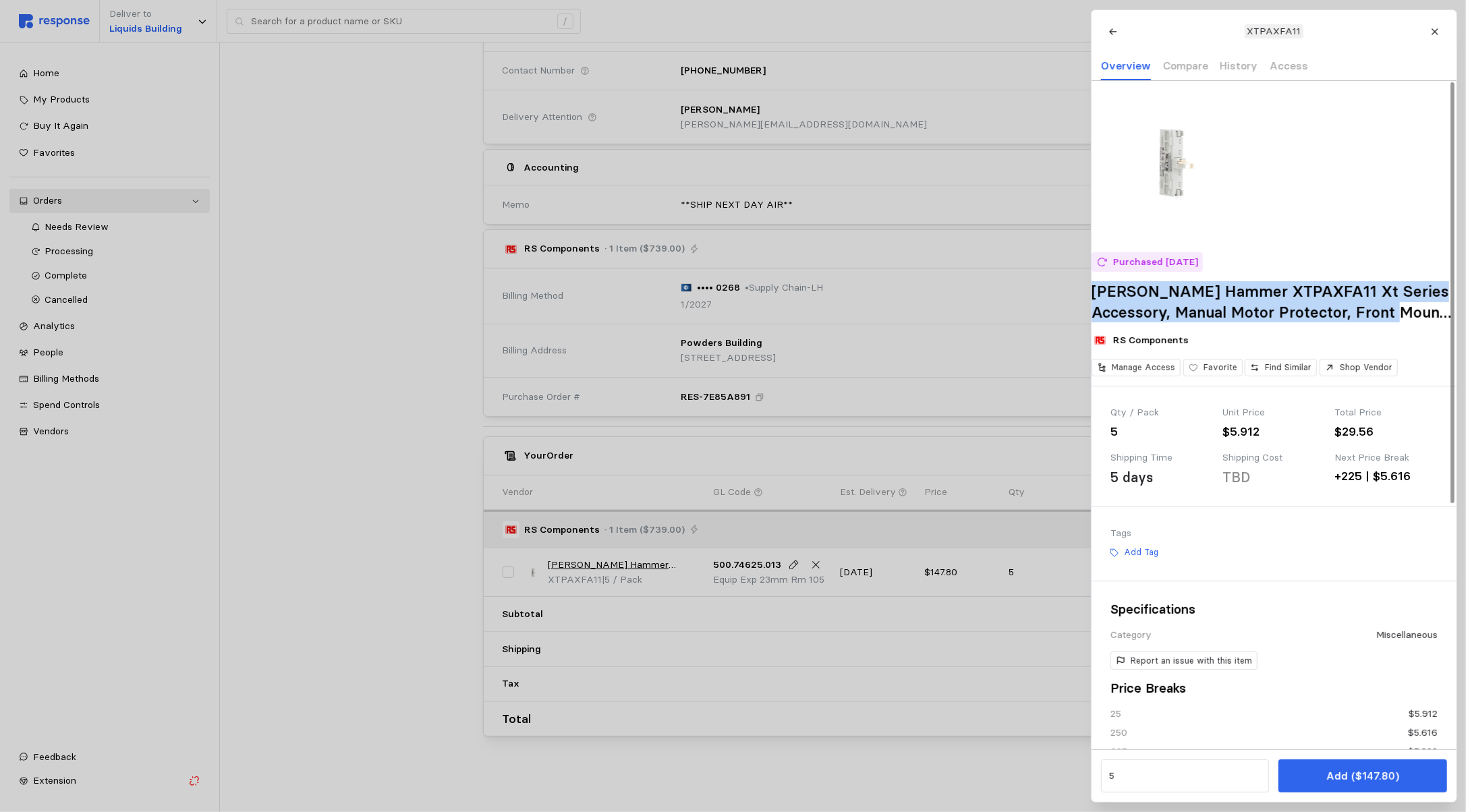
drag, startPoint x: 1112, startPoint y: 311, endPoint x: 1418, endPoint y: 322, distance: 306.2
click at [1418, 322] on h2 "[PERSON_NAME] Hammer XTPAXFA11 Xt Series Accessory, Manual Motor Protector, Fro…" at bounding box center [1274, 302] width 365 height 41
copy h2 "[PERSON_NAME] Hammer XTPAXFA11 Xt Series Accessory, Manual Motor Protector, Fro…"
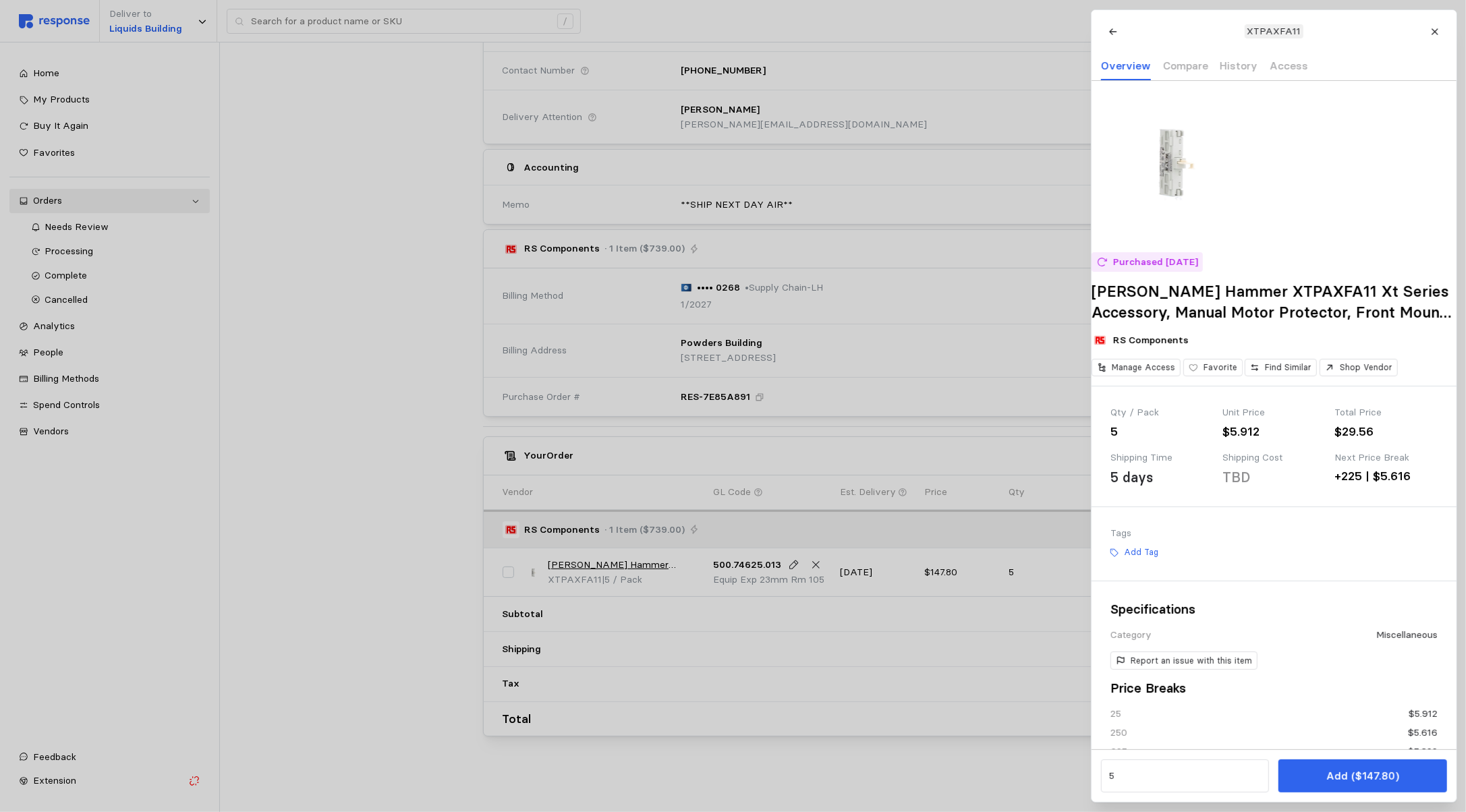
click at [732, 562] on div at bounding box center [733, 406] width 1466 height 812
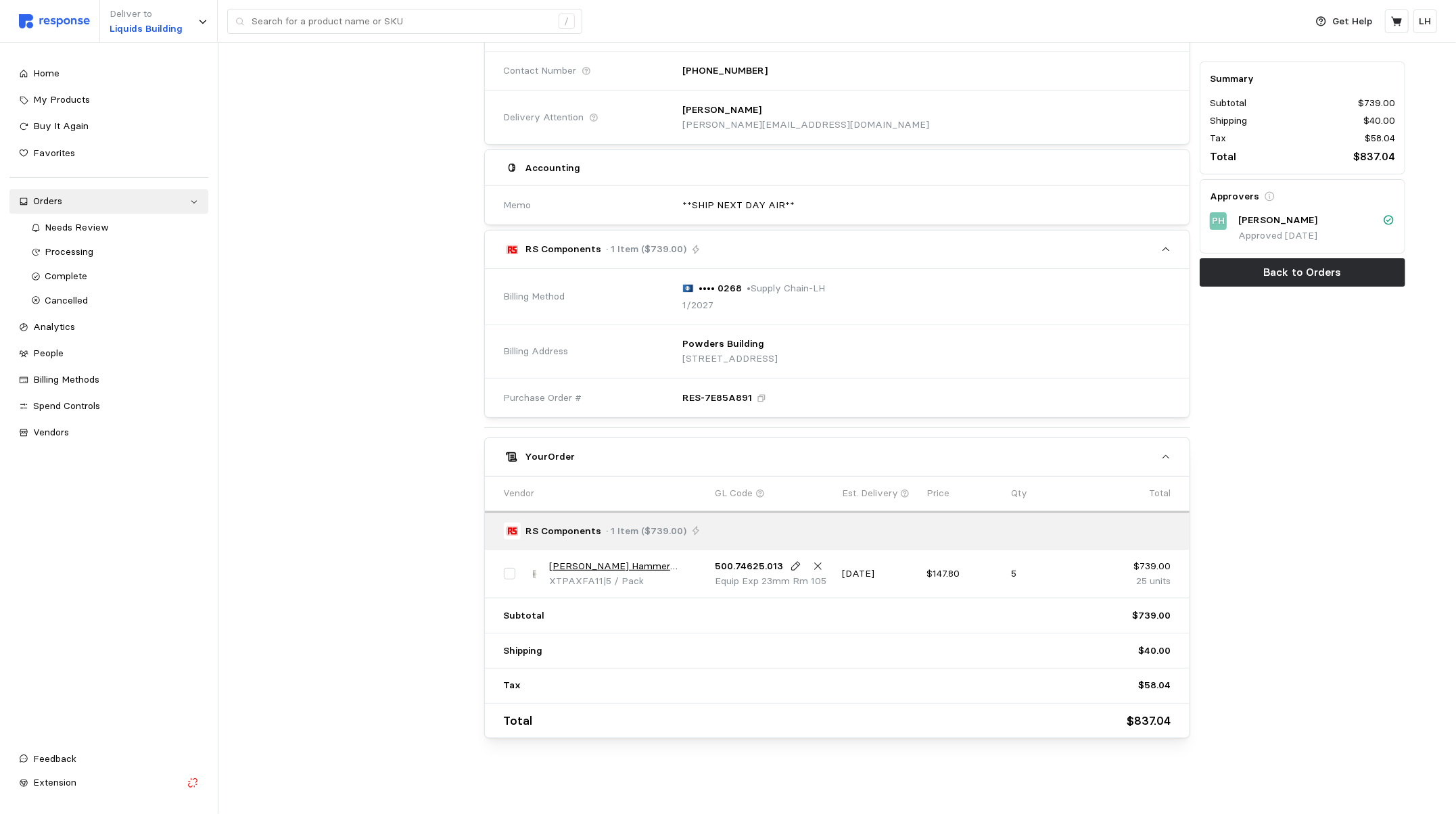
click at [627, 561] on link "[PERSON_NAME] Hammer XTPAXFA11 Xt Series Accessory, Manual Motor Protector, Fro…" at bounding box center [627, 566] width 156 height 15
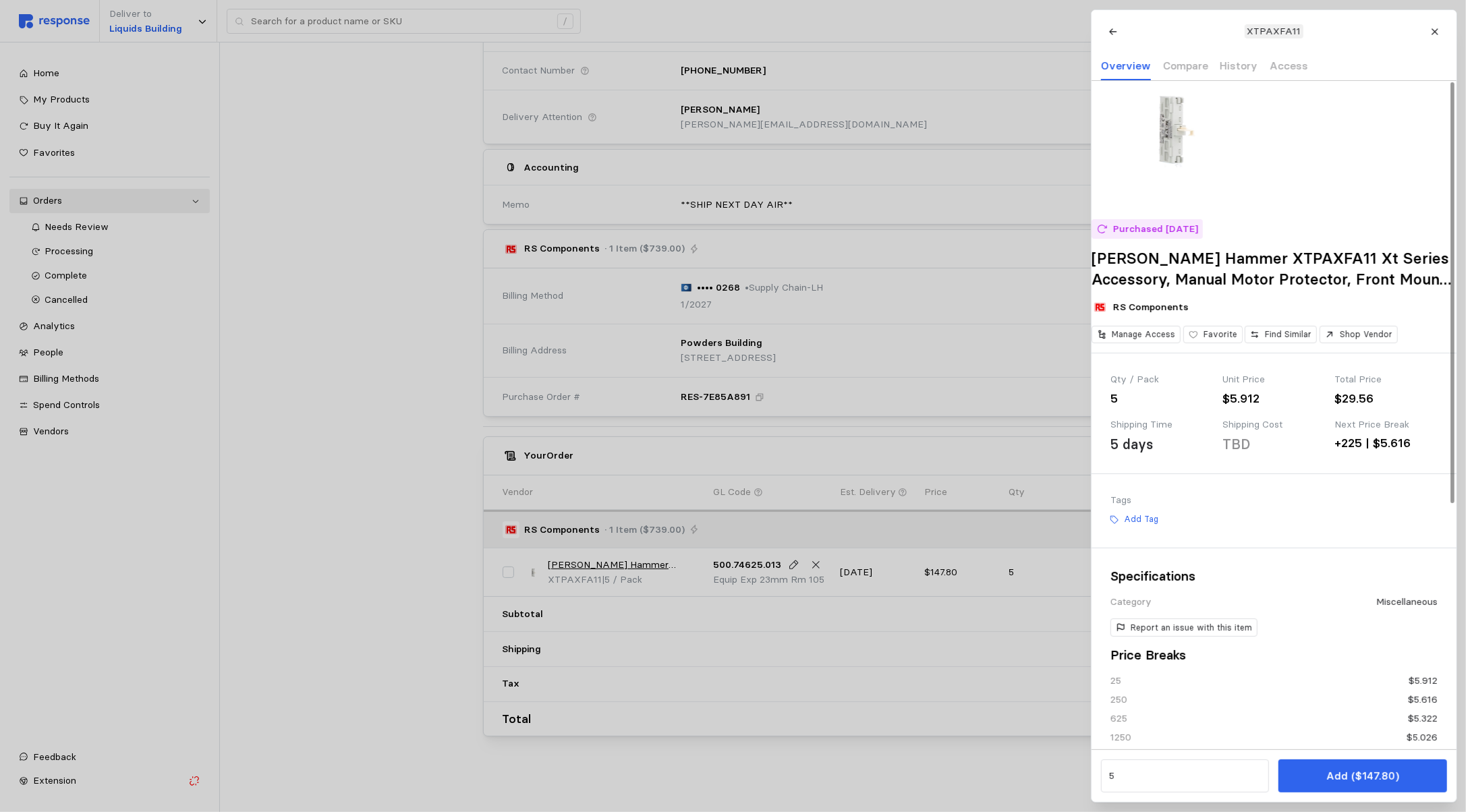
scroll to position [0, 0]
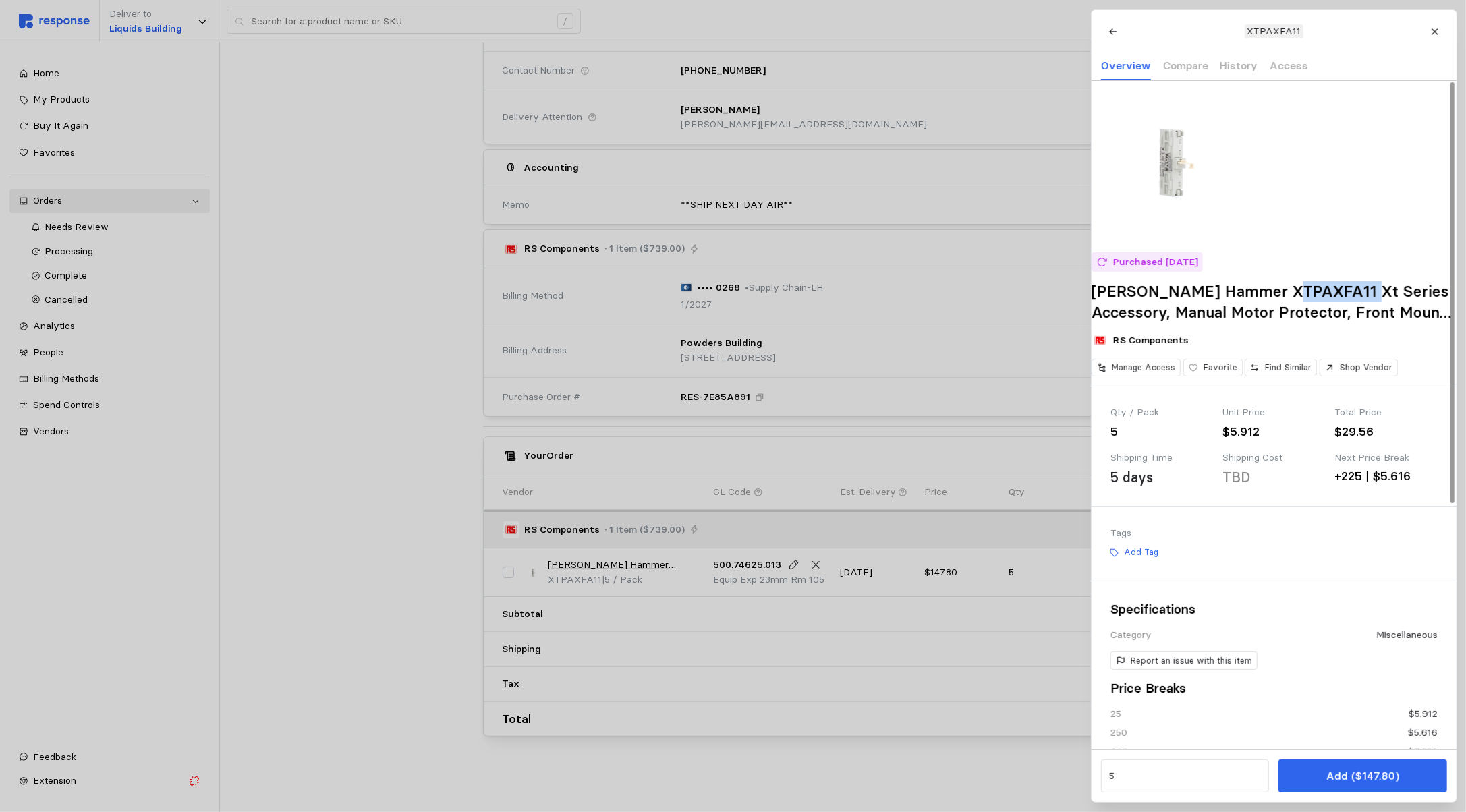
drag, startPoint x: 1364, startPoint y: 311, endPoint x: 1282, endPoint y: 306, distance: 82.2
click at [1282, 306] on h2 "[PERSON_NAME] Hammer XTPAXFA11 Xt Series Accessory, Manual Motor Protector, Fro…" at bounding box center [1274, 302] width 365 height 41
copy h2 "XTPAXFA11"
click at [1181, 66] on p "Compare" at bounding box center [1185, 65] width 45 height 17
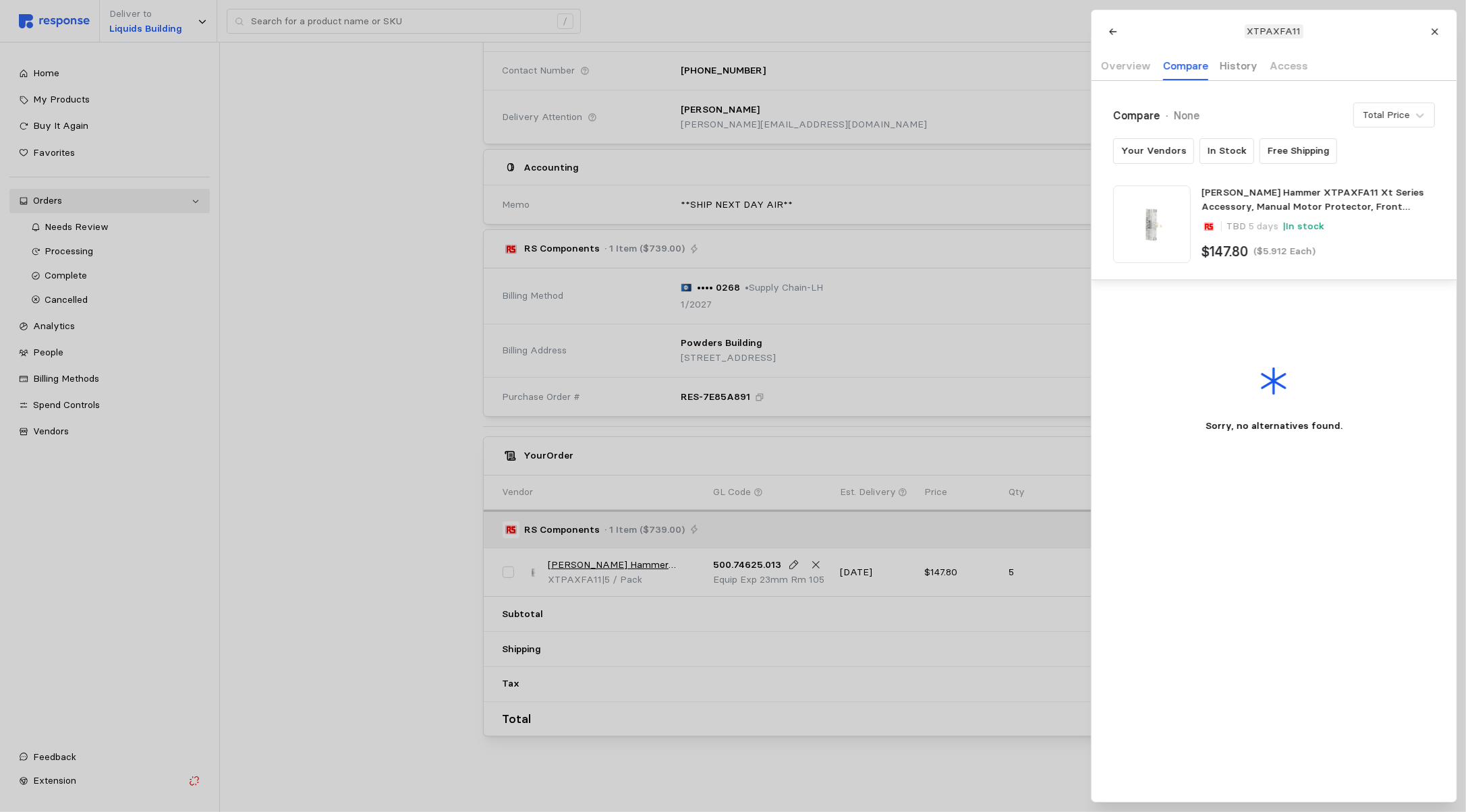
click at [1220, 62] on p "History" at bounding box center [1239, 65] width 38 height 17
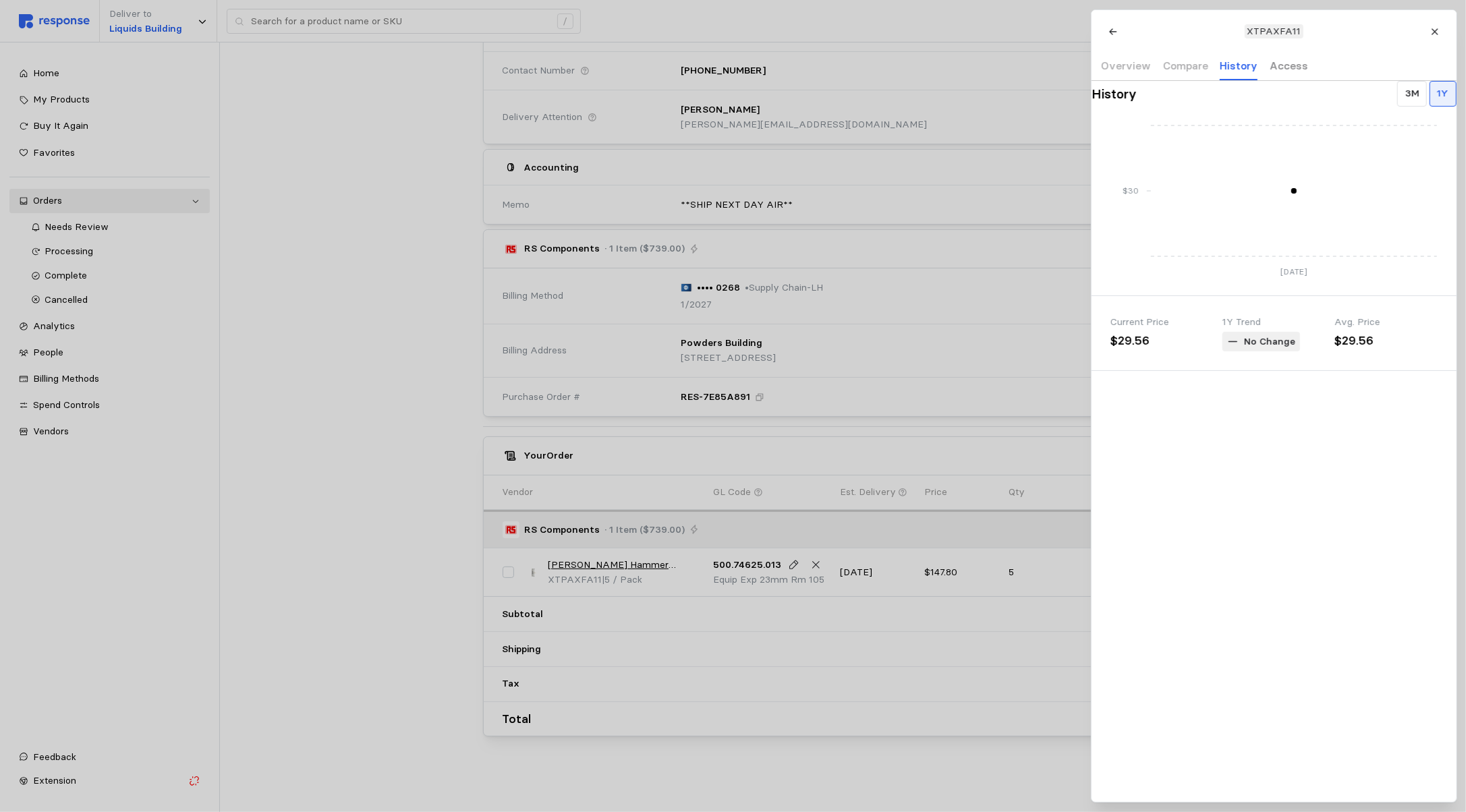
click at [1289, 63] on p "Access" at bounding box center [1288, 65] width 39 height 17
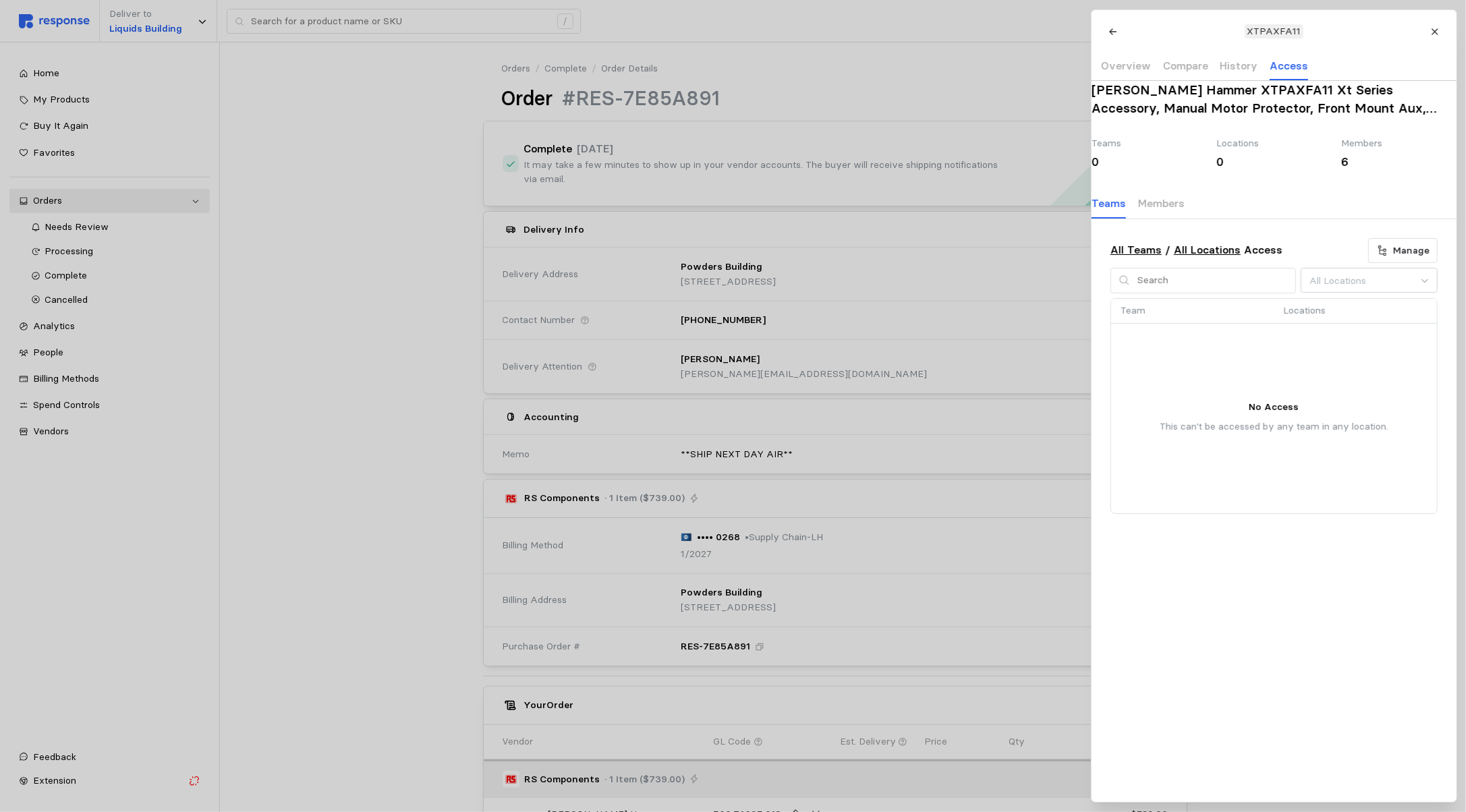
click at [336, 156] on div at bounding box center [733, 406] width 1466 height 812
